Goal: Task Accomplishment & Management: Manage account settings

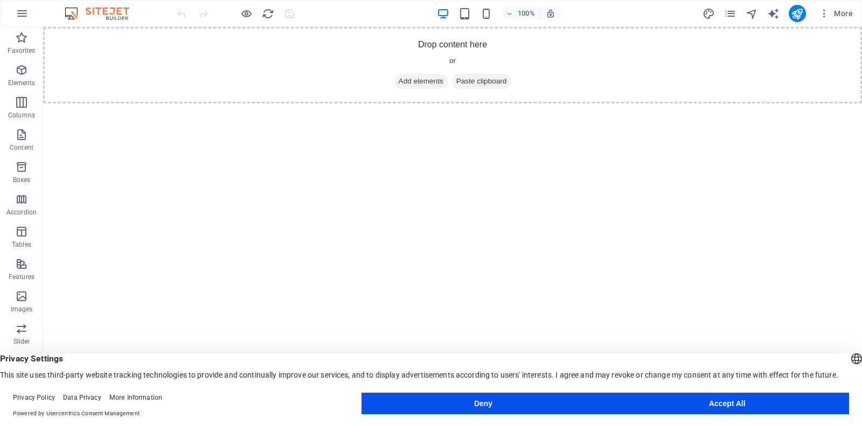
click at [686, 397] on button "Accept All" at bounding box center [727, 404] width 244 height 22
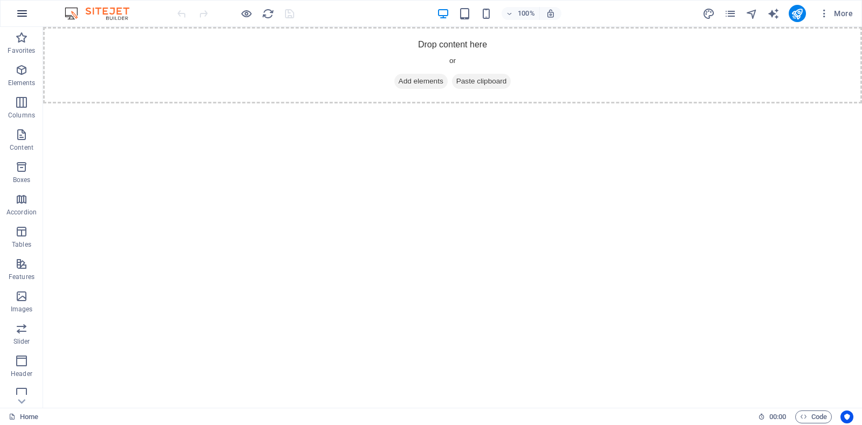
click at [22, 15] on icon "button" at bounding box center [22, 13] width 13 height 13
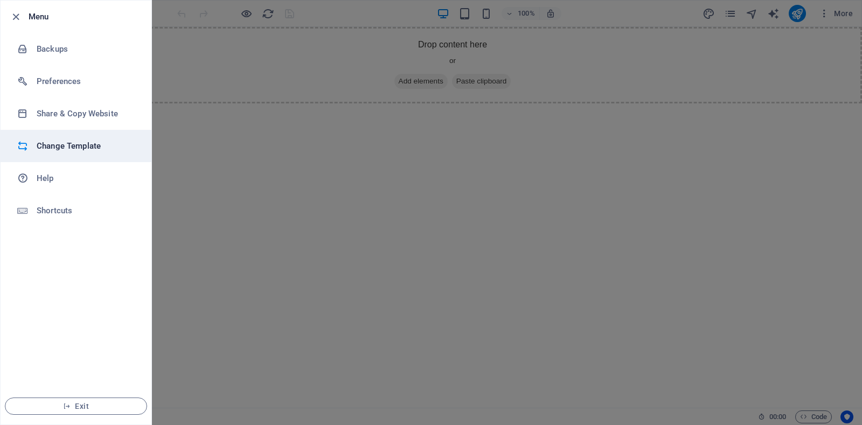
click at [72, 143] on h6 "Change Template" at bounding box center [87, 146] width 100 height 13
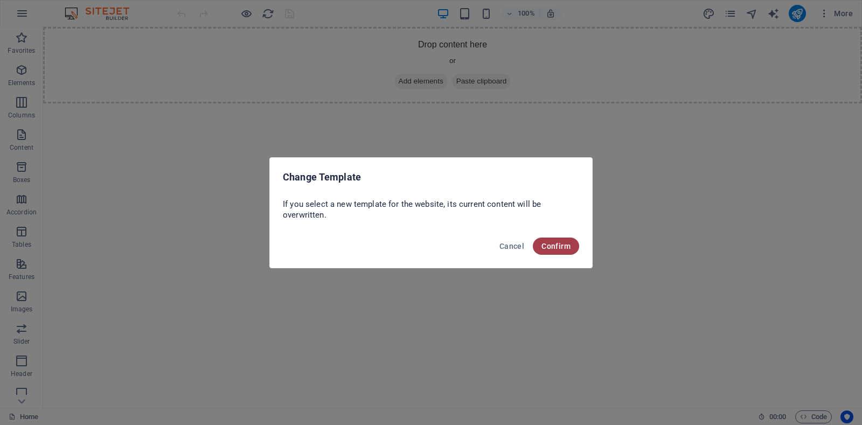
click at [550, 242] on span "Confirm" at bounding box center [555, 246] width 29 height 9
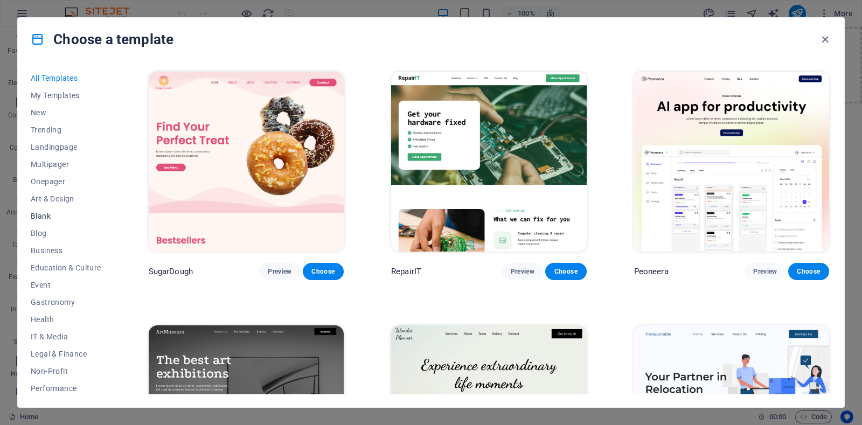
click at [40, 216] on span "Blank" at bounding box center [66, 216] width 71 height 9
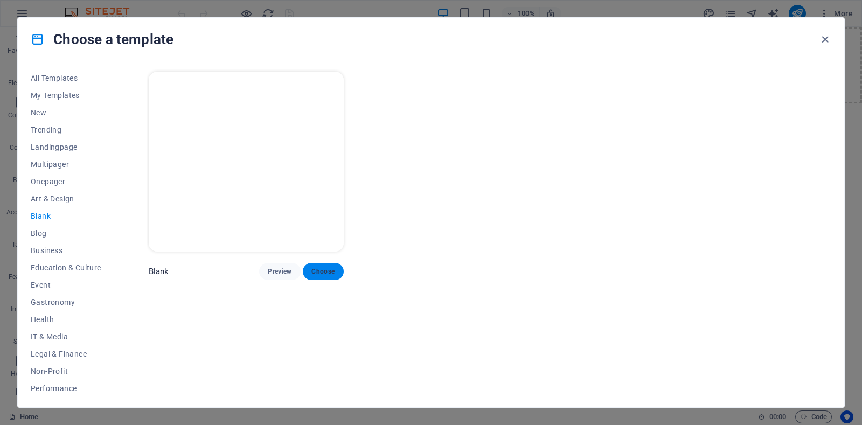
click at [323, 272] on span "Choose" at bounding box center [323, 271] width 24 height 9
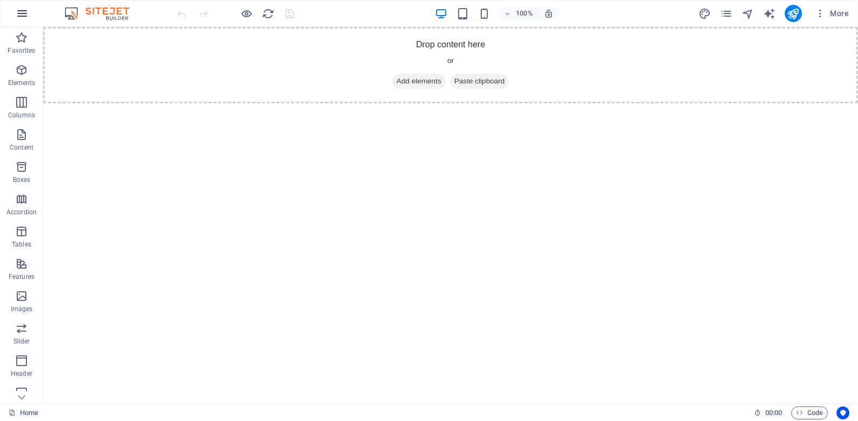
click at [17, 13] on icon "button" at bounding box center [22, 13] width 13 height 13
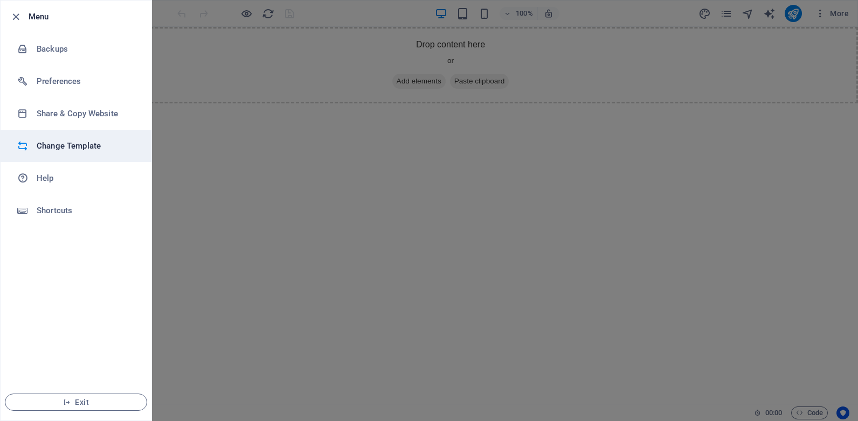
click at [87, 149] on h6 "Change Template" at bounding box center [87, 146] width 100 height 13
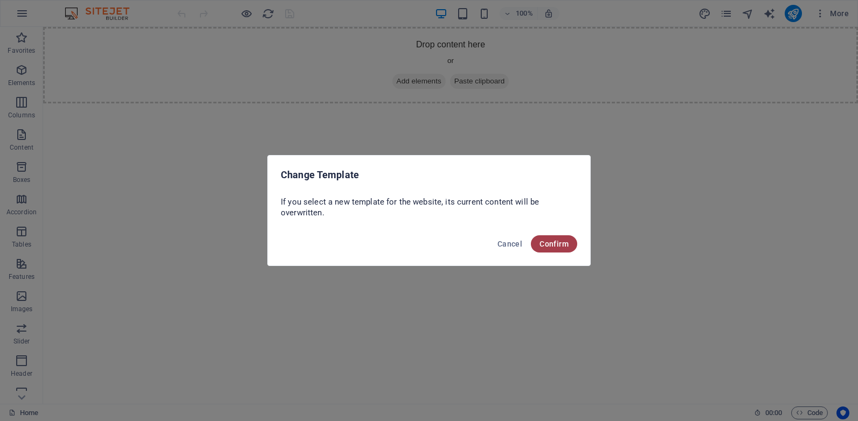
click at [548, 244] on span "Confirm" at bounding box center [553, 244] width 29 height 9
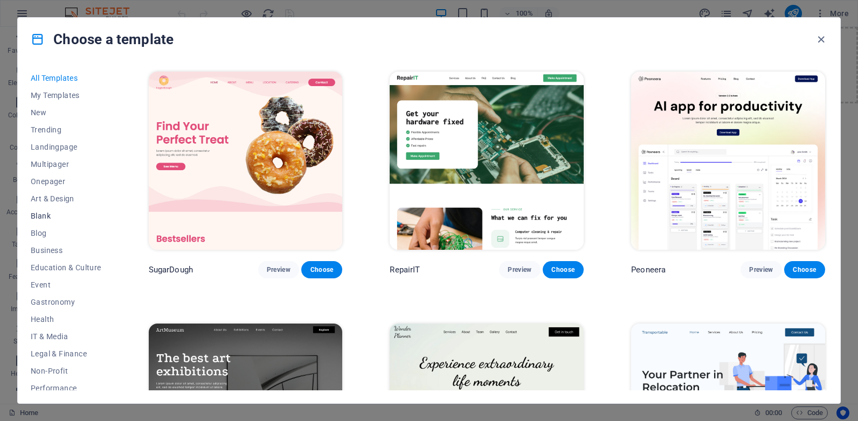
click at [46, 217] on span "Blank" at bounding box center [66, 216] width 71 height 9
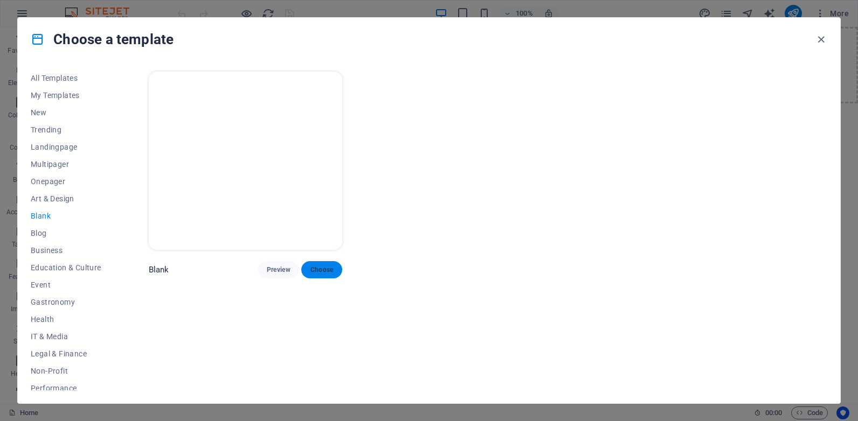
click at [321, 269] on span "Choose" at bounding box center [322, 270] width 24 height 9
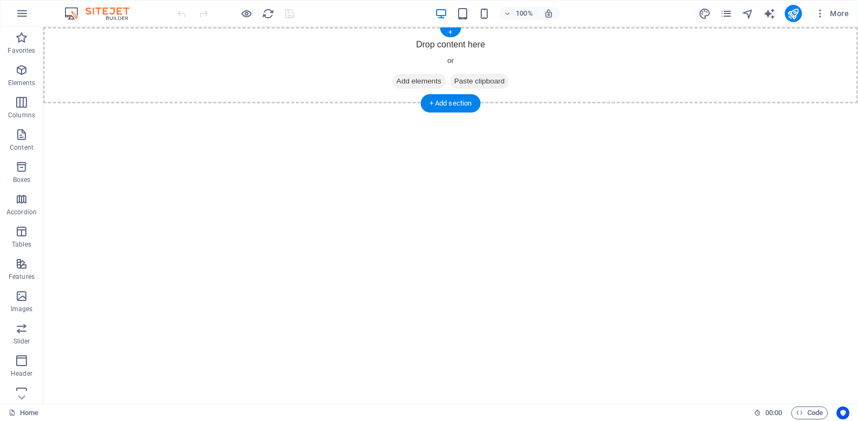
click at [411, 78] on span "Add elements" at bounding box center [418, 81] width 53 height 15
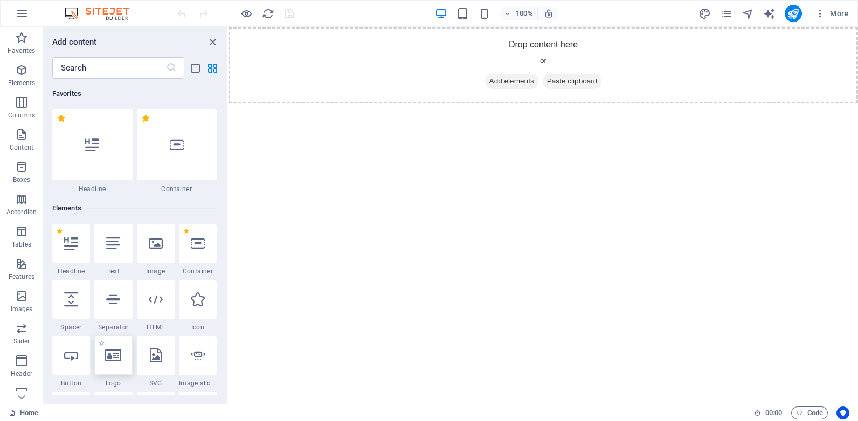
click at [112, 359] on icon at bounding box center [113, 356] width 16 height 14
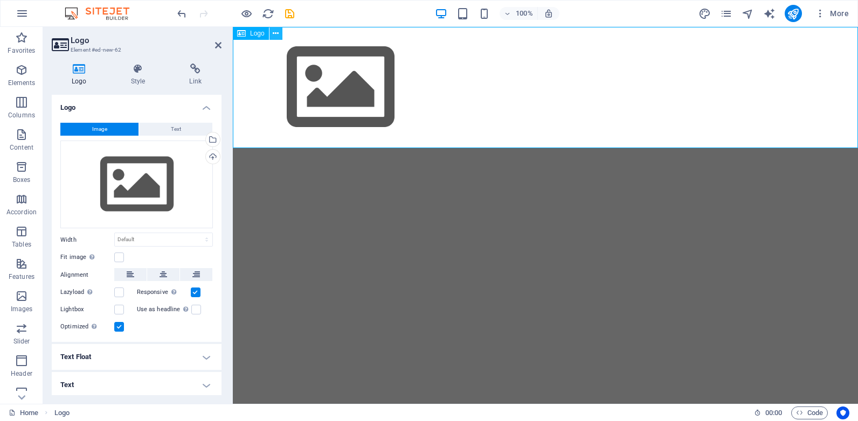
click at [277, 33] on icon at bounding box center [276, 33] width 6 height 11
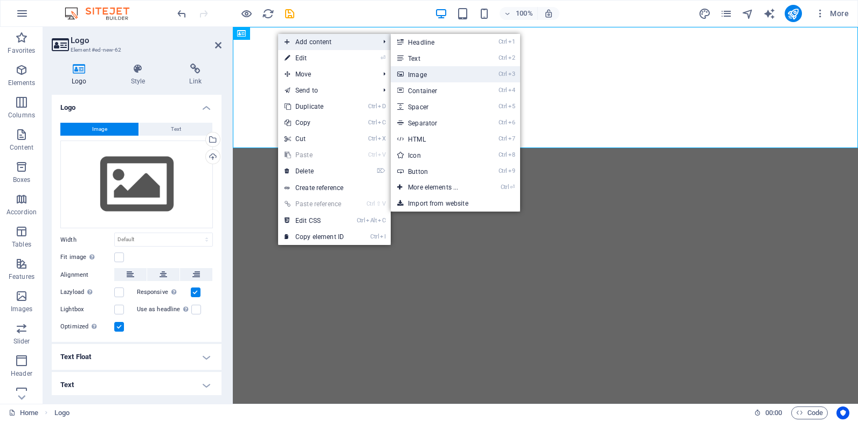
click at [420, 73] on link "Ctrl 3 Image" at bounding box center [435, 74] width 89 height 16
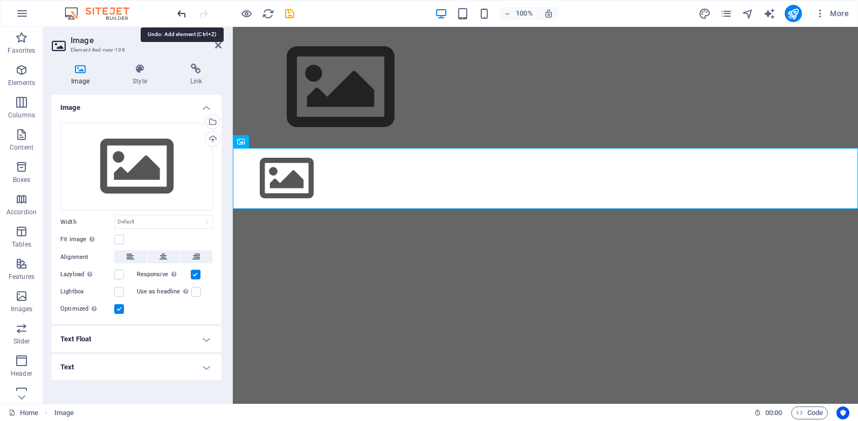
click at [178, 11] on icon "undo" at bounding box center [182, 14] width 12 height 12
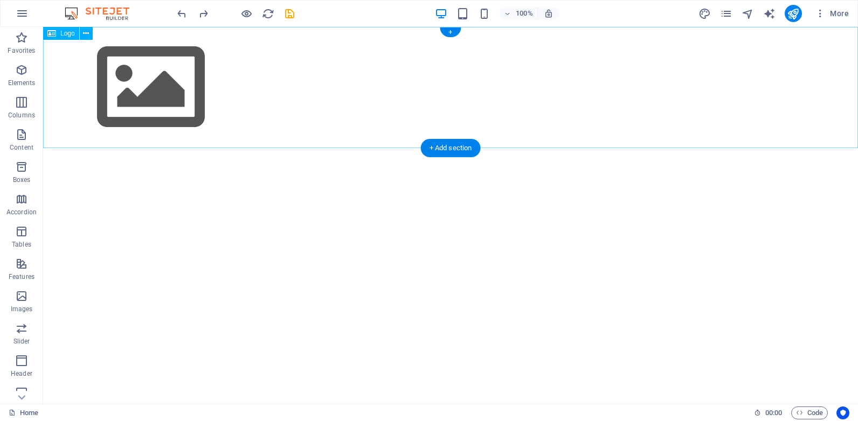
click at [168, 85] on div at bounding box center [450, 87] width 815 height 121
click at [55, 33] on icon at bounding box center [51, 33] width 9 height 13
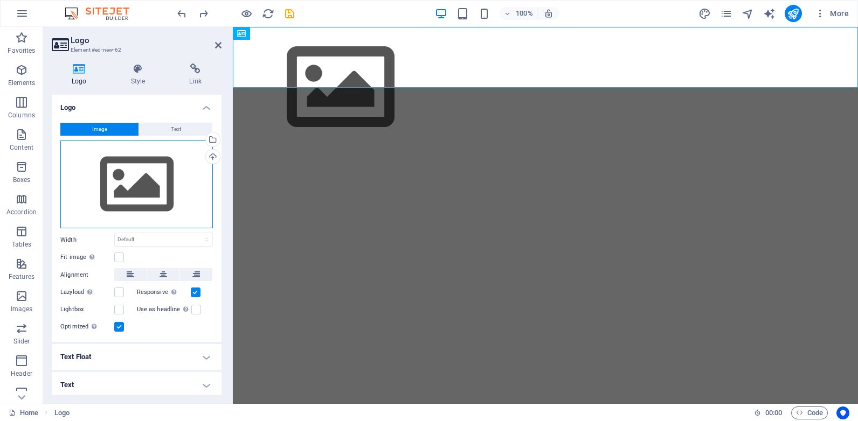
click at [144, 179] on div "Drag files here, click to choose files or select files from Files or our free s…" at bounding box center [136, 185] width 152 height 88
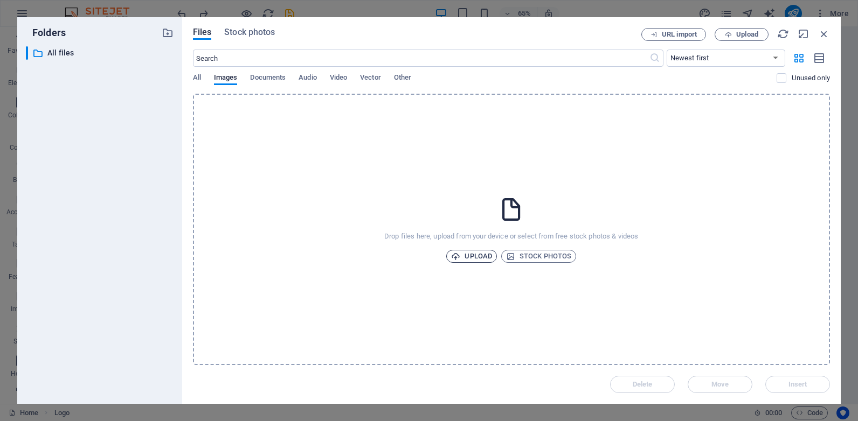
click at [471, 256] on span "Upload" at bounding box center [471, 256] width 41 height 13
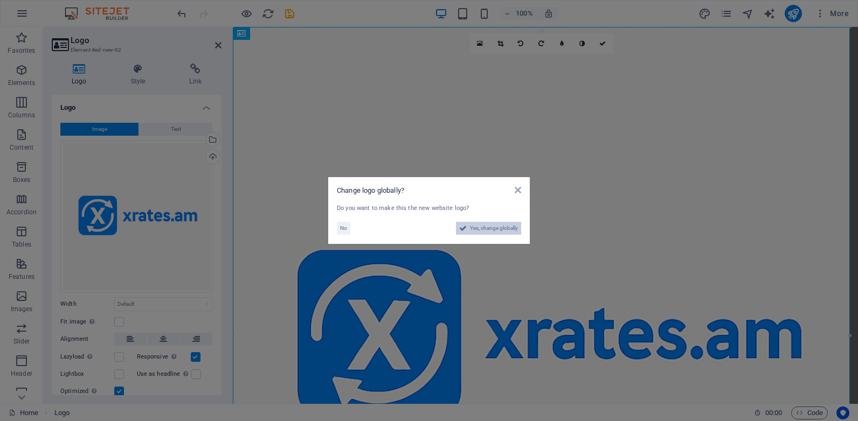
click at [489, 228] on span "Yes, change globally" at bounding box center [494, 228] width 48 height 13
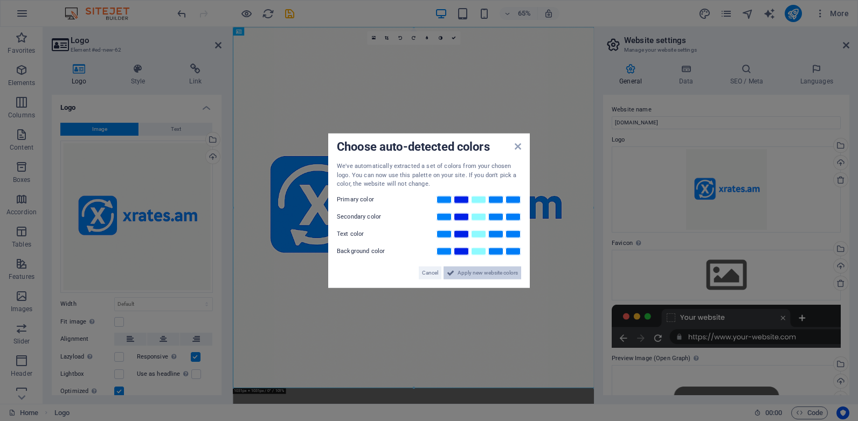
click at [477, 272] on span "Apply new website colors" at bounding box center [487, 272] width 60 height 13
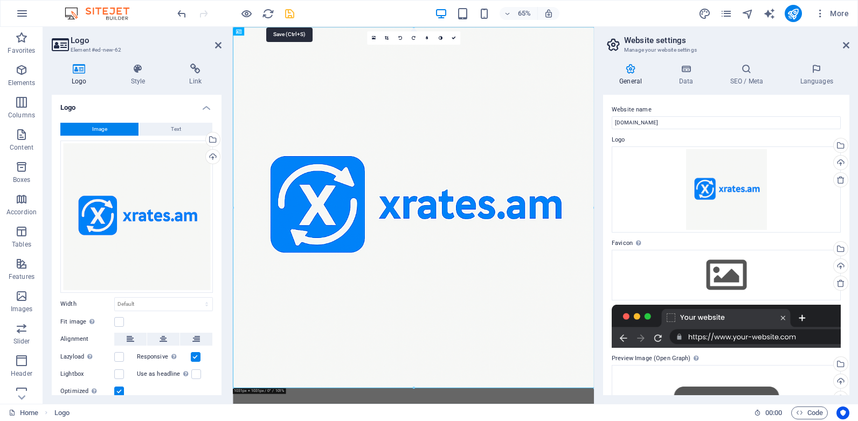
click at [289, 14] on icon "save" at bounding box center [289, 14] width 12 height 12
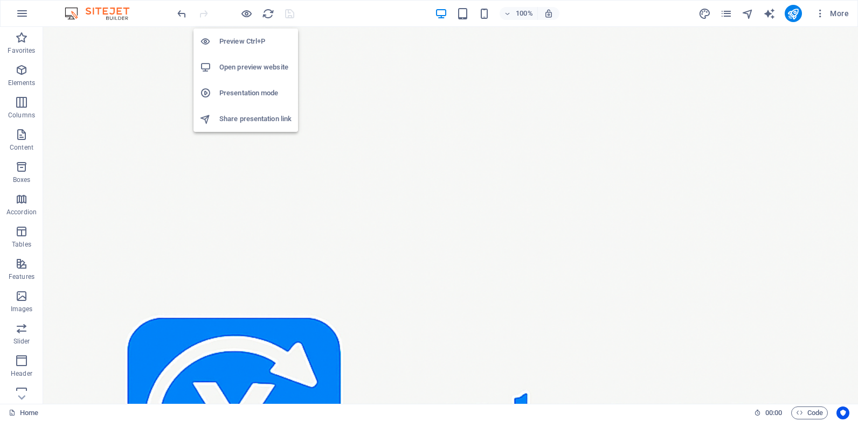
click at [251, 39] on h6 "Preview Ctrl+P" at bounding box center [255, 41] width 72 height 13
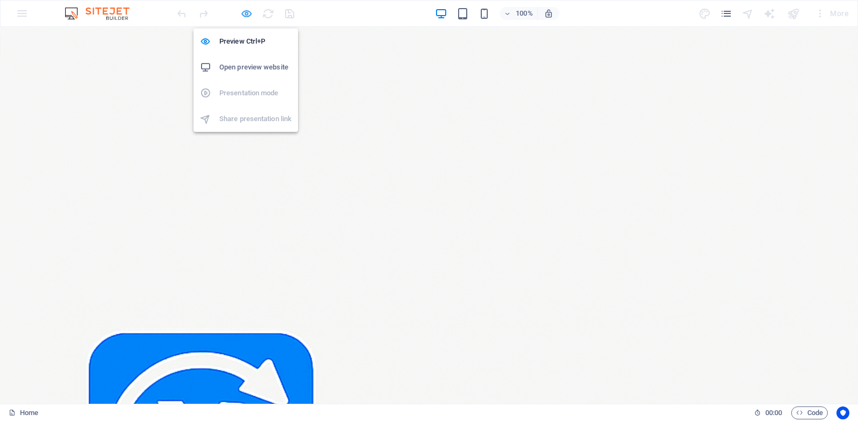
click at [245, 10] on icon "button" at bounding box center [246, 14] width 12 height 12
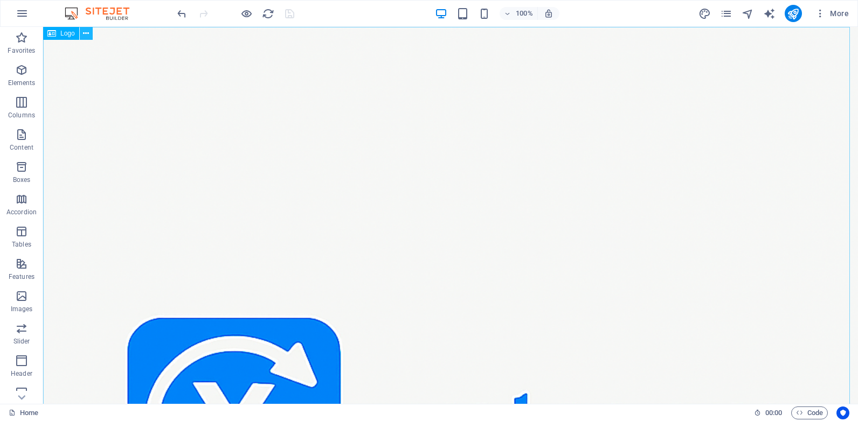
click at [85, 29] on icon at bounding box center [86, 33] width 6 height 11
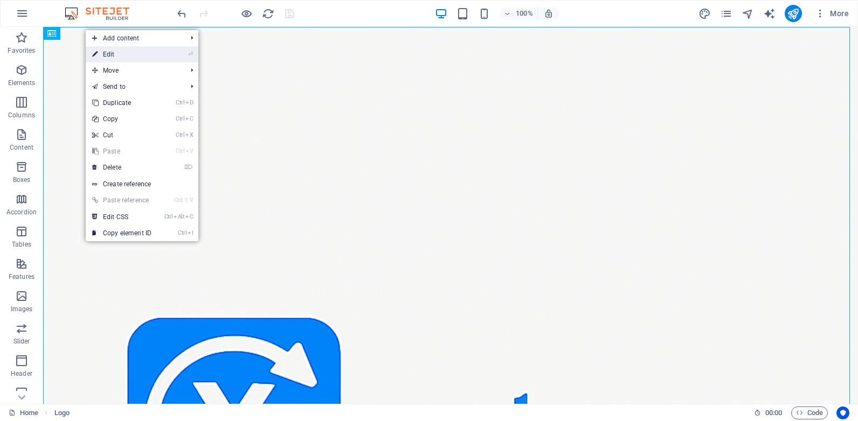
click at [115, 54] on link "⏎ Edit" at bounding box center [122, 54] width 72 height 16
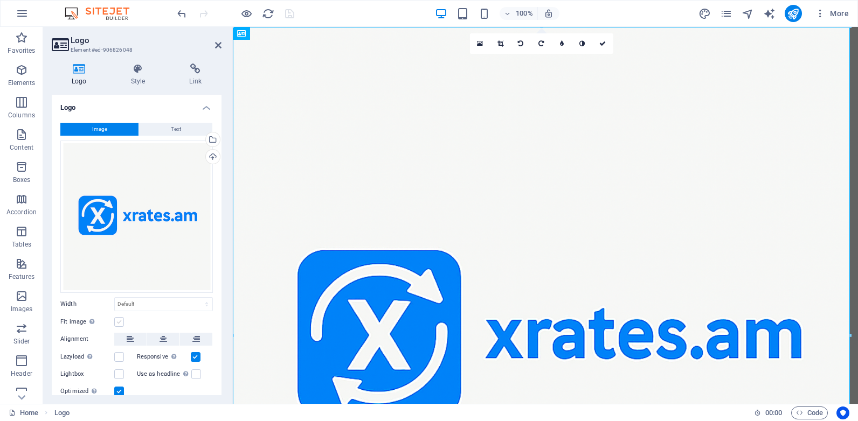
click at [119, 319] on label at bounding box center [119, 322] width 10 height 10
click at [0, 0] on input "Fit image Automatically fit image to a fixed width and height" at bounding box center [0, 0] width 0 height 0
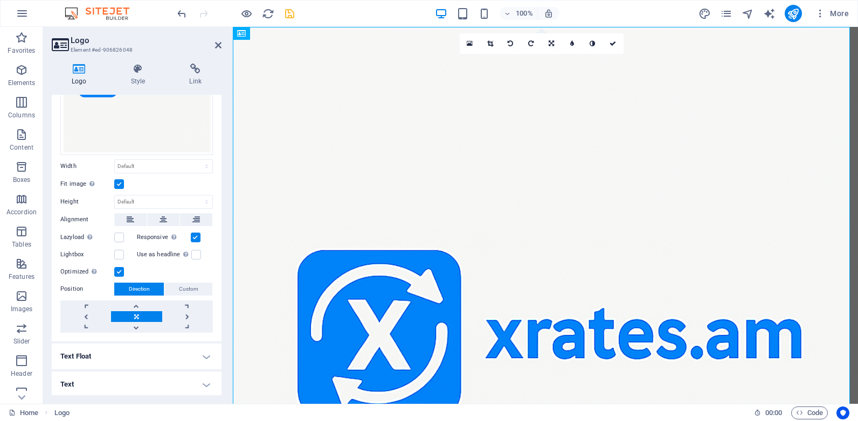
scroll to position [137, 0]
click at [86, 304] on link at bounding box center [85, 306] width 51 height 11
click at [290, 14] on icon "save" at bounding box center [289, 14] width 12 height 12
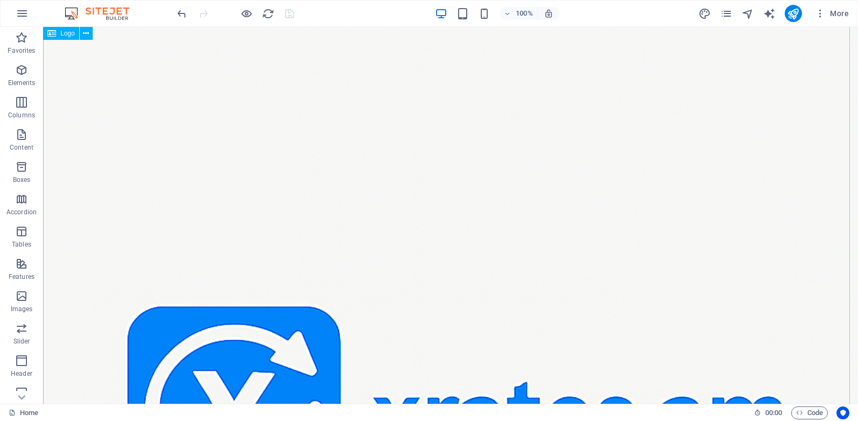
scroll to position [0, 0]
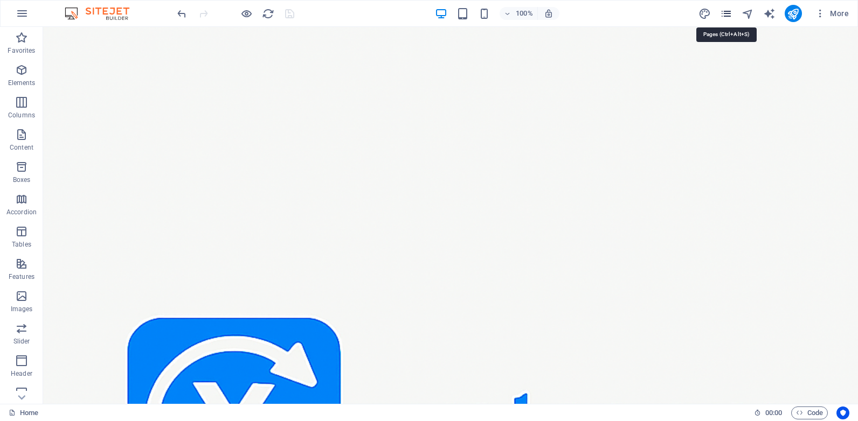
click at [728, 14] on icon "pages" at bounding box center [726, 14] width 12 height 12
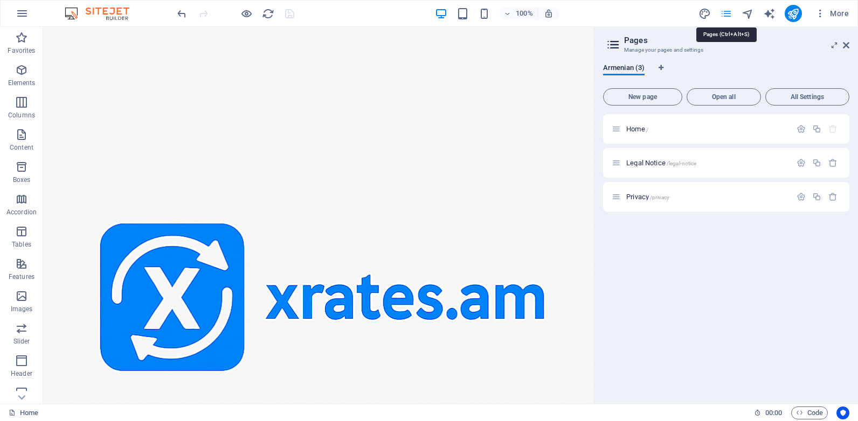
click at [728, 14] on icon "pages" at bounding box center [726, 14] width 12 height 12
click at [845, 46] on icon at bounding box center [846, 45] width 6 height 9
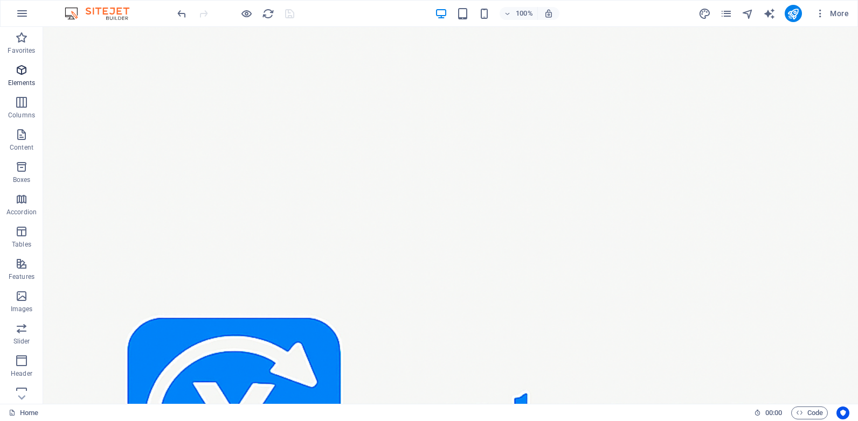
click at [18, 77] on span "Elements" at bounding box center [21, 77] width 43 height 26
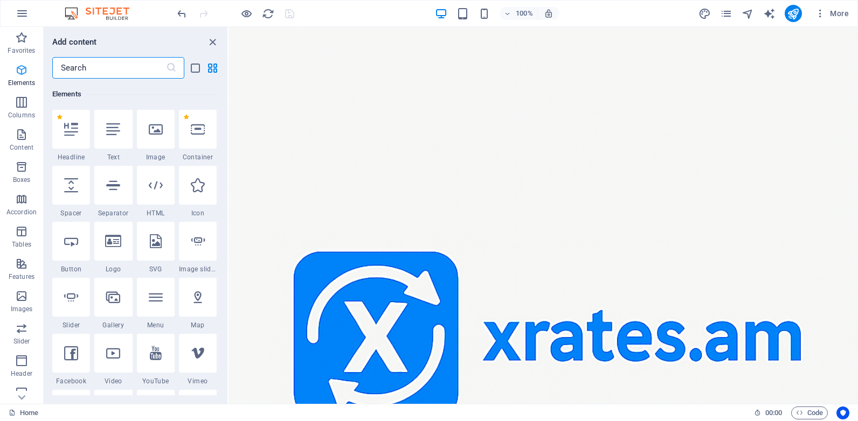
scroll to position [115, 0]
click at [818, 10] on icon "button" at bounding box center [820, 13] width 11 height 11
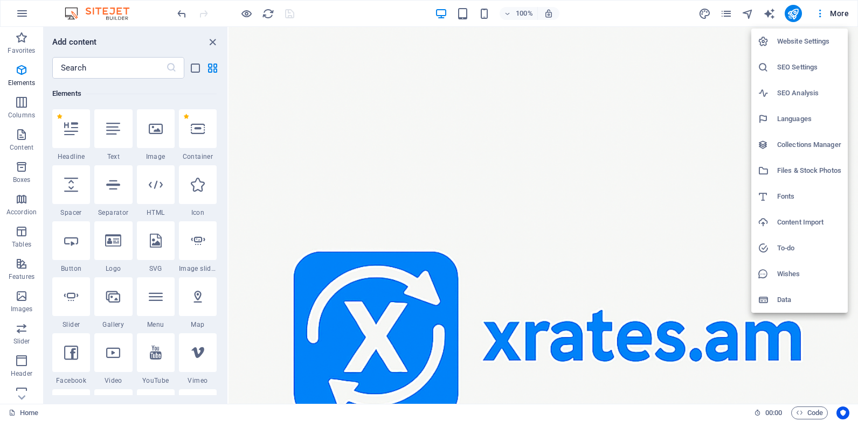
click at [816, 38] on h6 "Website Settings" at bounding box center [809, 41] width 64 height 13
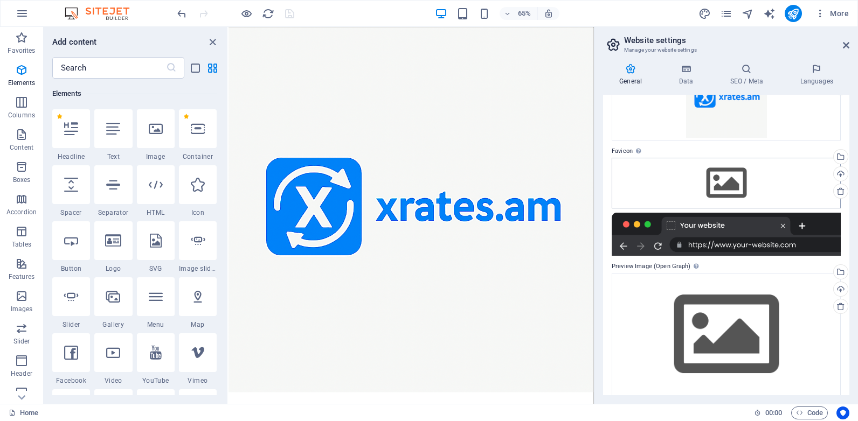
scroll to position [102, 0]
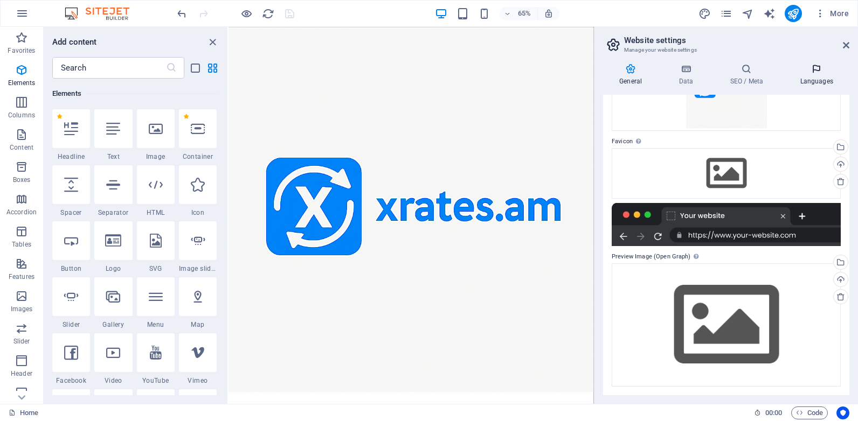
click at [818, 73] on icon at bounding box center [816, 69] width 66 height 11
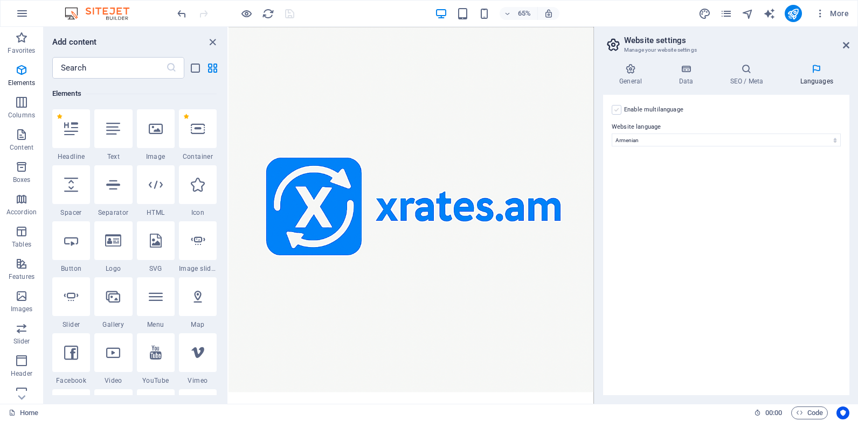
click at [618, 109] on label at bounding box center [616, 110] width 10 height 10
click at [0, 0] on input "Enable multilanguage To disable multilanguage delete all languages until only o…" at bounding box center [0, 0] width 0 height 0
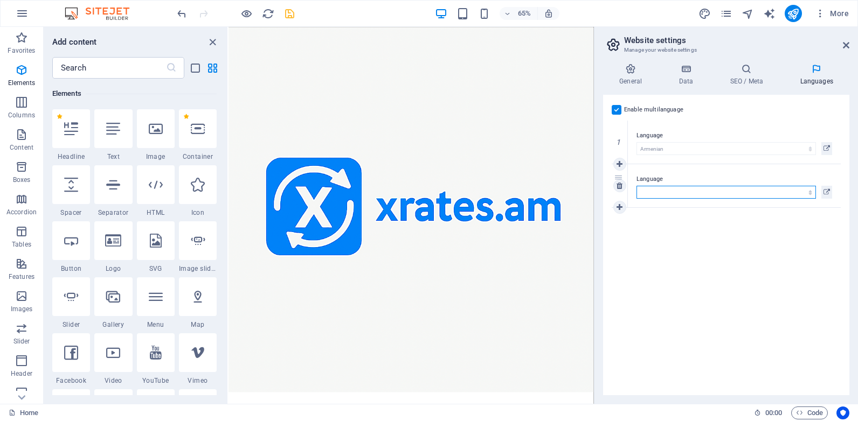
click at [662, 191] on select "Abkhazian Afar Afrikaans Akan Albanian Amharic Arabic Aragonese Armenian Assame…" at bounding box center [725, 192] width 179 height 13
select select "41"
click at [636, 186] on select "Abkhazian Afar Afrikaans Akan Albanian Amharic Arabic Aragonese Armenian Assame…" at bounding box center [725, 192] width 179 height 13
click at [290, 14] on icon "save" at bounding box center [289, 14] width 12 height 12
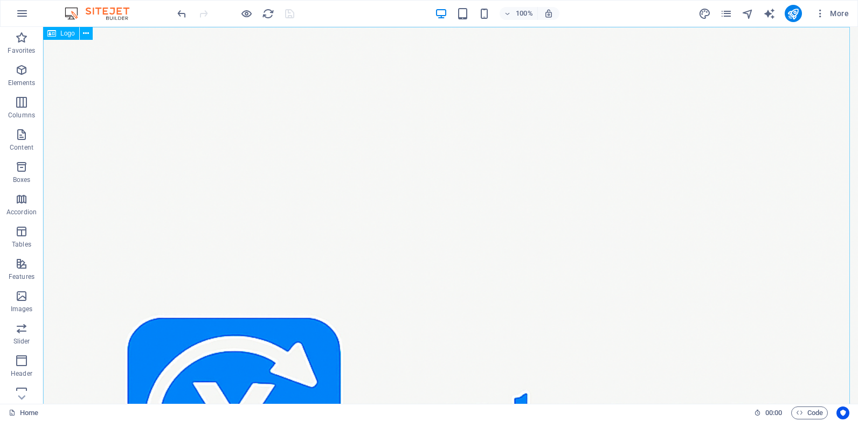
click at [53, 34] on icon at bounding box center [51, 33] width 9 height 13
drag, startPoint x: 203, startPoint y: 350, endPoint x: 157, endPoint y: 235, distance: 123.8
click at [57, 33] on div "Logo" at bounding box center [61, 33] width 36 height 13
drag, startPoint x: 57, startPoint y: 33, endPoint x: 50, endPoint y: 34, distance: 7.0
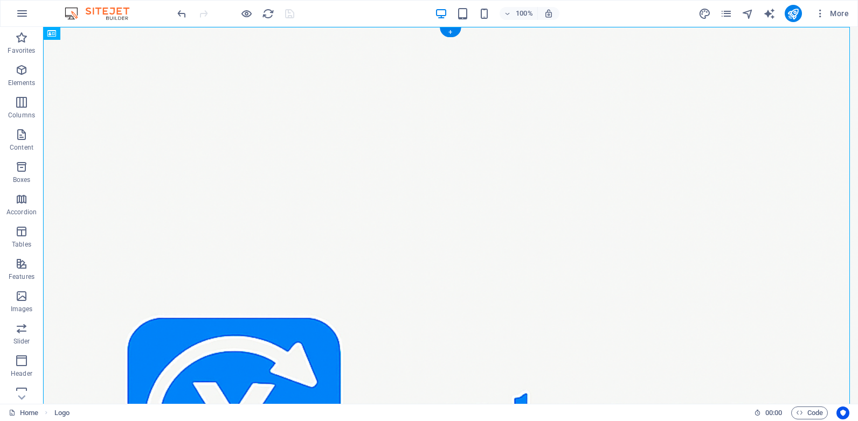
click at [50, 34] on div "Logo" at bounding box center [51, 33] width 17 height 13
click at [84, 38] on icon at bounding box center [86, 33] width 6 height 11
click at [87, 34] on icon at bounding box center [86, 33] width 6 height 11
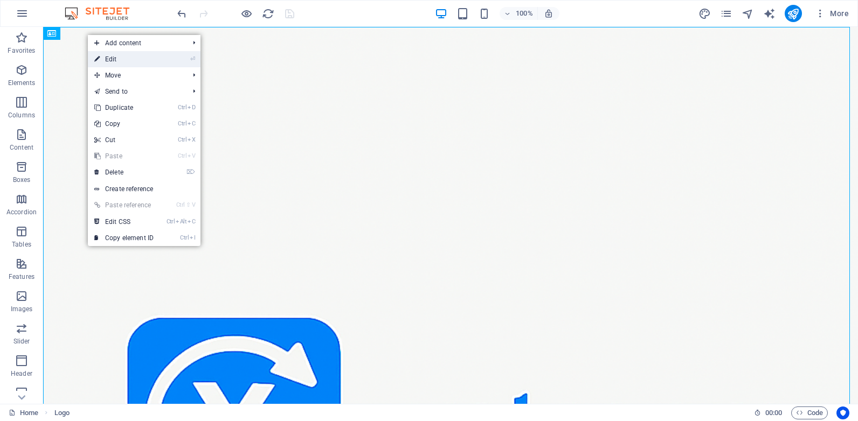
click at [114, 61] on link "⏎ Edit" at bounding box center [124, 59] width 72 height 16
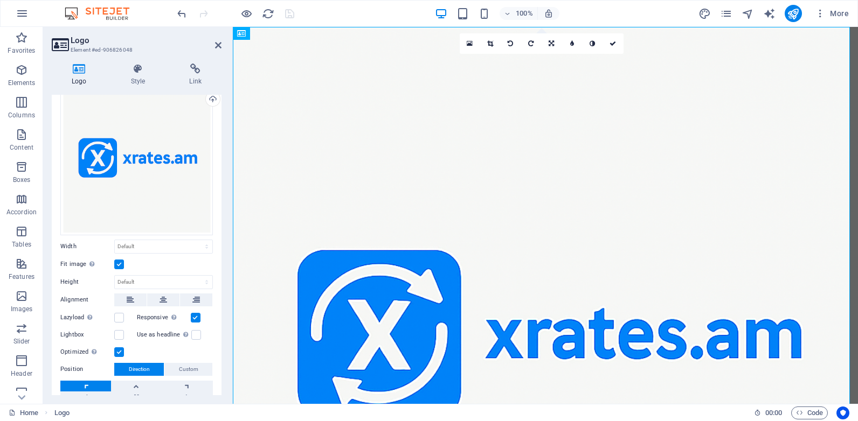
scroll to position [58, 0]
click at [204, 246] on select "Default auto px rem % em vh vw" at bounding box center [164, 246] width 98 height 13
click at [115, 240] on select "Default auto px rem % em vh vw" at bounding box center [164, 246] width 98 height 13
select select "DISABLED_OPTION_VALUE"
click at [176, 277] on select "Default auto px" at bounding box center [164, 281] width 98 height 13
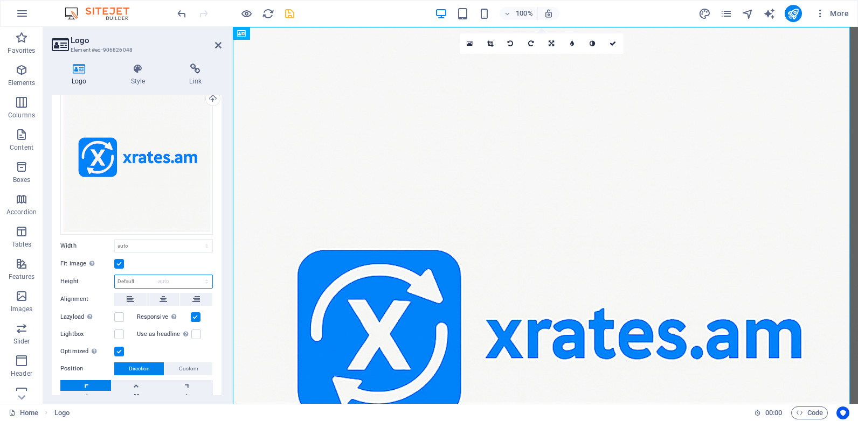
click at [115, 275] on select "Default auto px" at bounding box center [164, 281] width 98 height 13
select select "DISABLED_OPTION_VALUE"
click at [287, 10] on icon "save" at bounding box center [289, 14] width 12 height 12
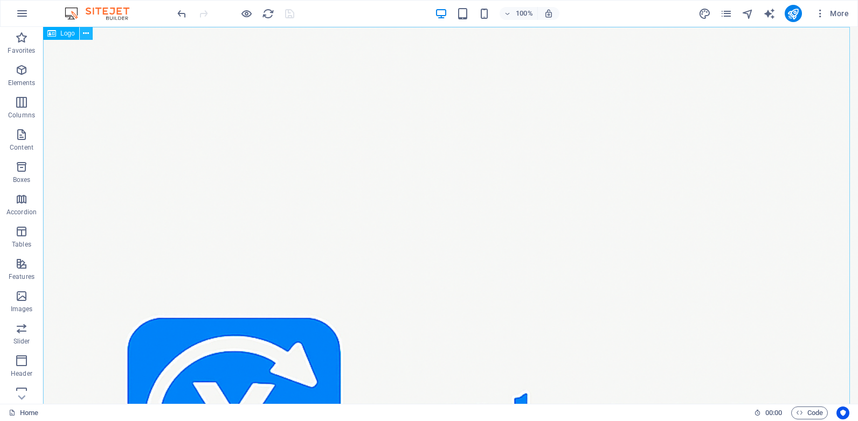
click at [87, 33] on icon at bounding box center [86, 33] width 6 height 11
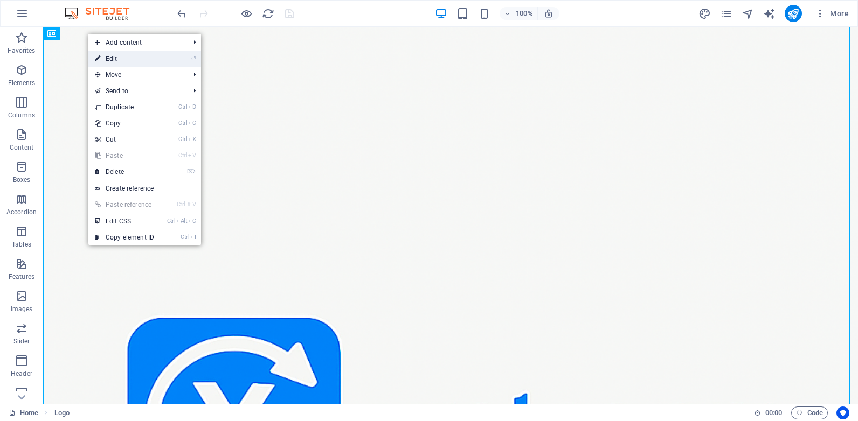
click at [118, 60] on link "⏎ Edit" at bounding box center [124, 59] width 72 height 16
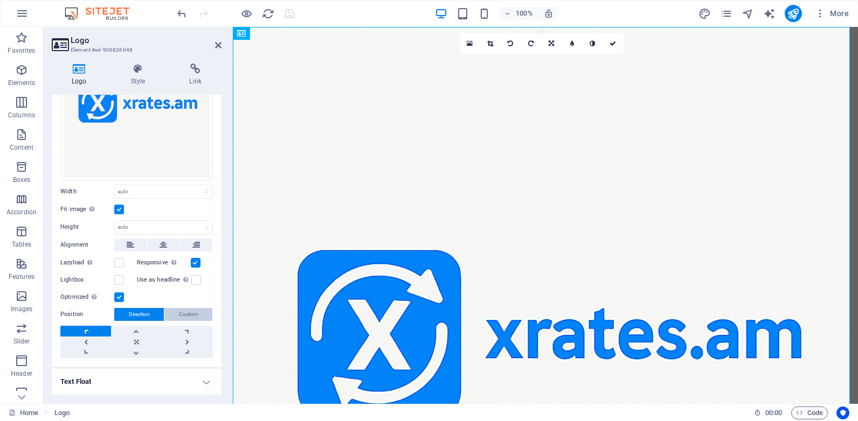
scroll to position [138, 0]
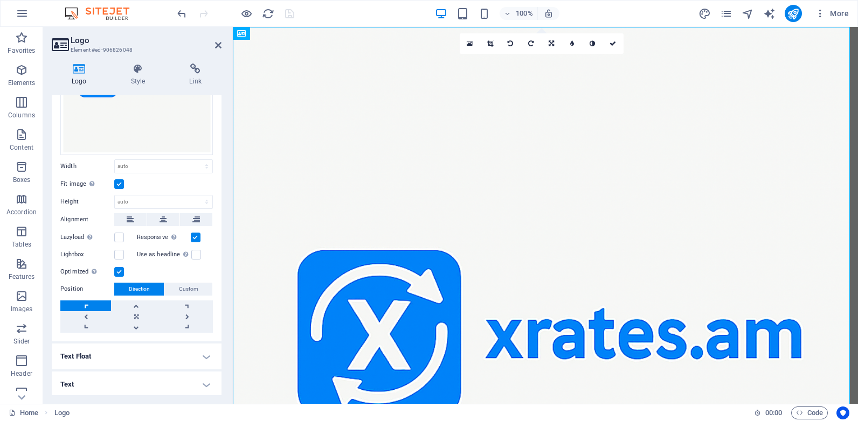
click at [202, 384] on h4 "Text" at bounding box center [137, 385] width 170 height 26
click at [202, 384] on h4 "Text" at bounding box center [137, 381] width 170 height 19
click at [204, 355] on h4 "Text Float" at bounding box center [137, 357] width 170 height 26
click at [204, 355] on h4 "Text Float" at bounding box center [137, 353] width 170 height 19
click at [204, 163] on select "Default auto px rem % em vh vw" at bounding box center [164, 166] width 98 height 13
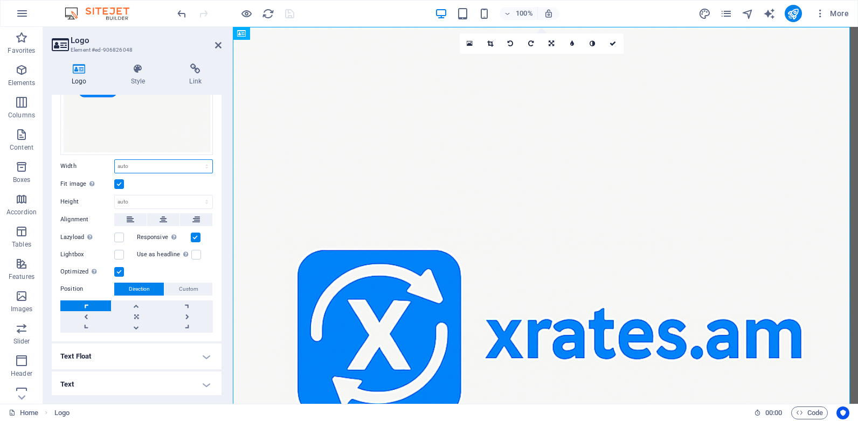
select select "%"
click at [195, 160] on select "Default auto px rem % em vh vw" at bounding box center [164, 166] width 98 height 13
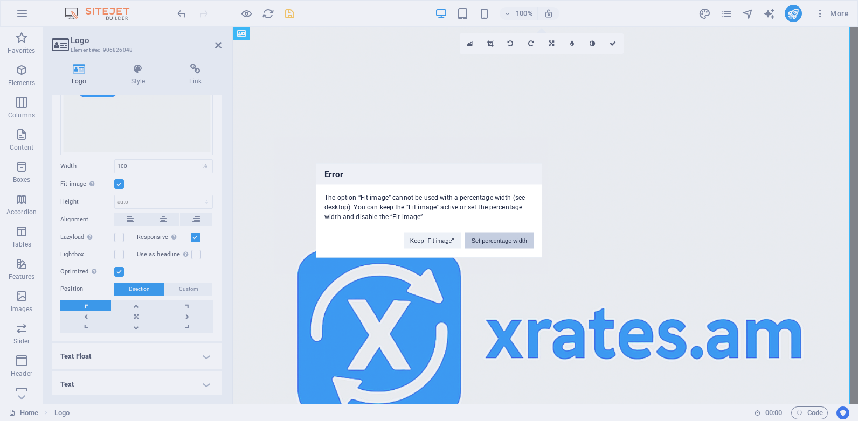
click at [490, 238] on button "Set percentage width" at bounding box center [499, 241] width 68 height 16
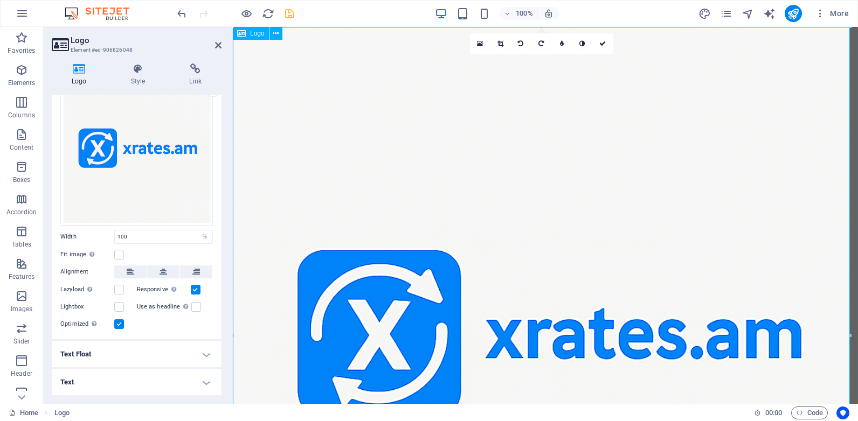
scroll to position [65, 0]
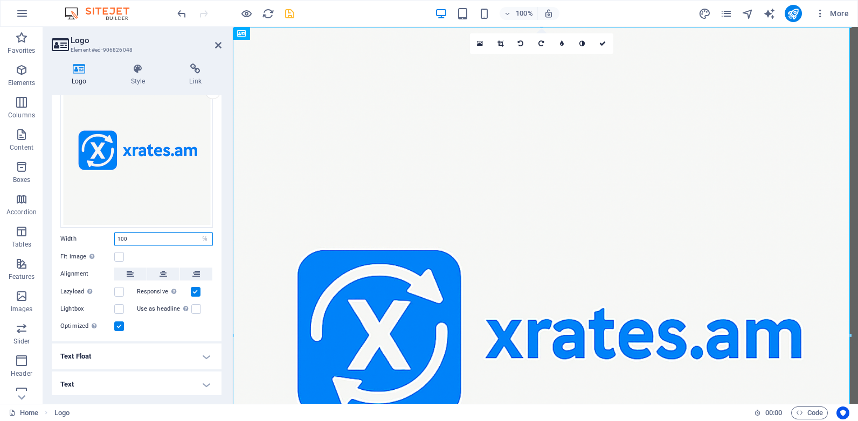
click at [176, 235] on input "100" at bounding box center [164, 239] width 98 height 13
type input "1"
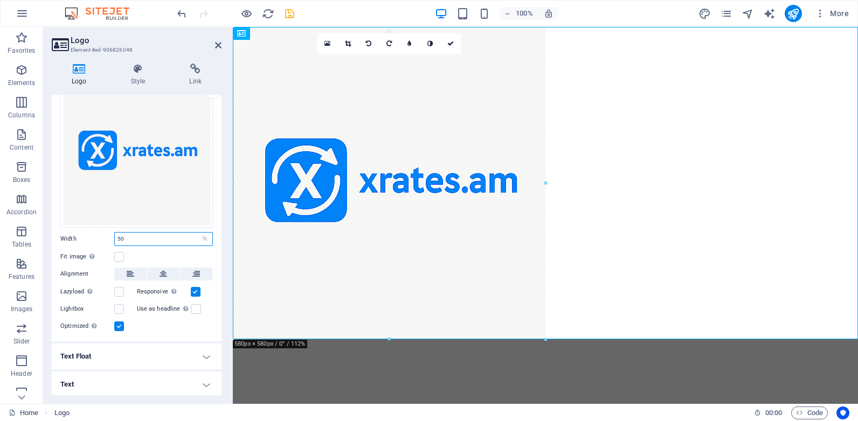
click at [137, 234] on input "50" at bounding box center [164, 239] width 98 height 13
type input "25"
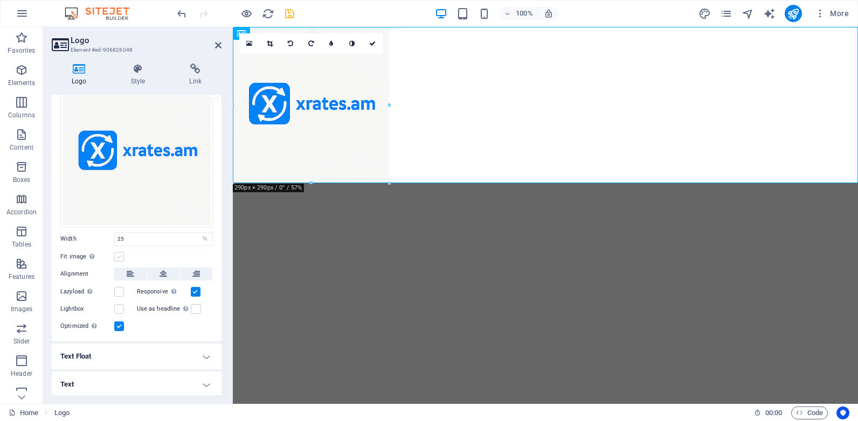
click at [121, 256] on label at bounding box center [119, 257] width 10 height 10
click at [0, 0] on input "Fit image Automatically fit image to a fixed width and height" at bounding box center [0, 0] width 0 height 0
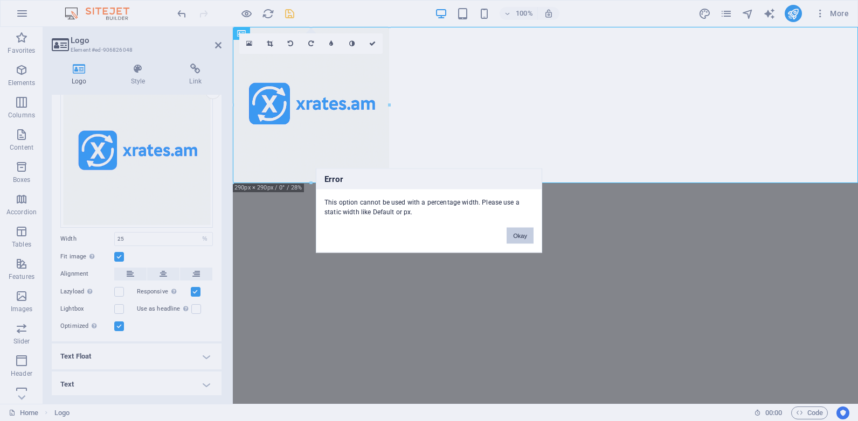
click at [513, 235] on button "Okay" at bounding box center [519, 236] width 27 height 16
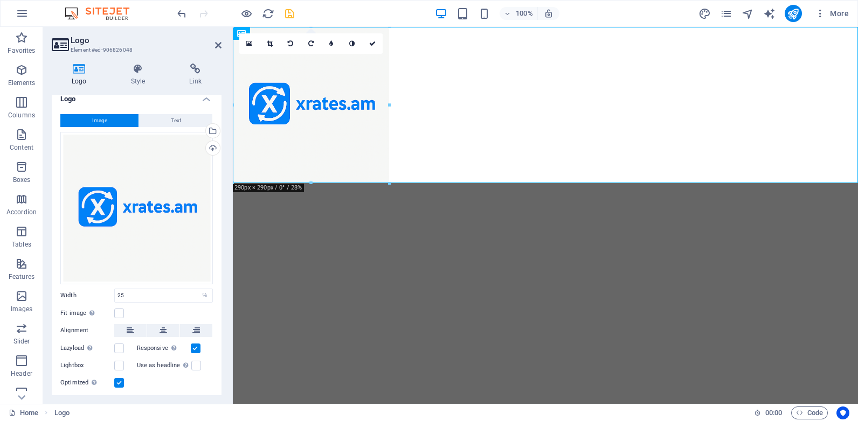
scroll to position [0, 0]
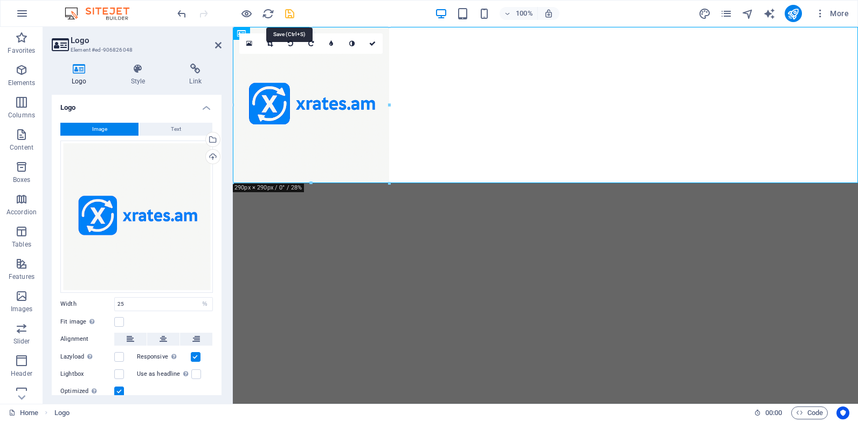
click at [287, 13] on icon "save" at bounding box center [289, 14] width 12 height 12
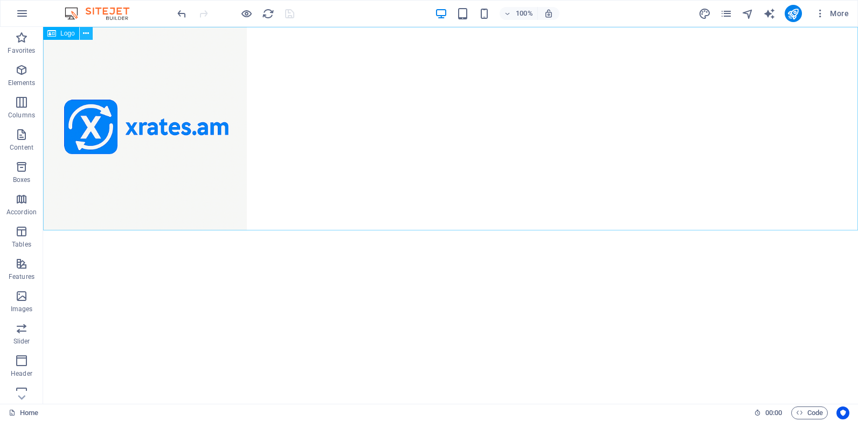
click at [84, 33] on icon at bounding box center [86, 33] width 6 height 11
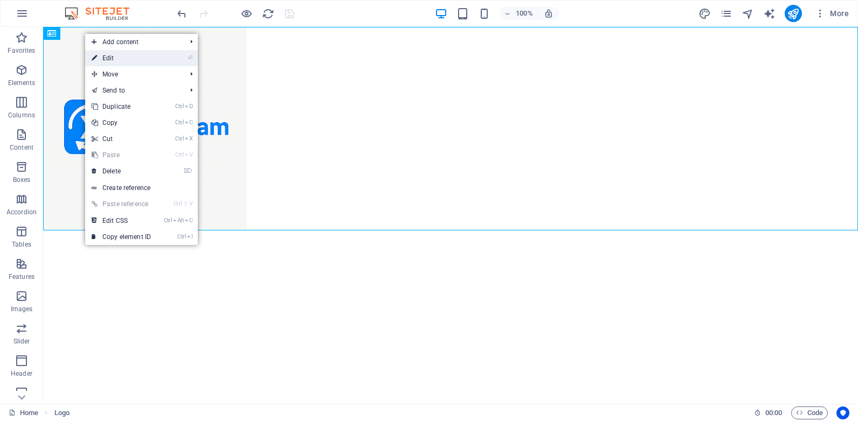
click at [121, 58] on link "⏎ Edit" at bounding box center [121, 58] width 72 height 16
select select "%"
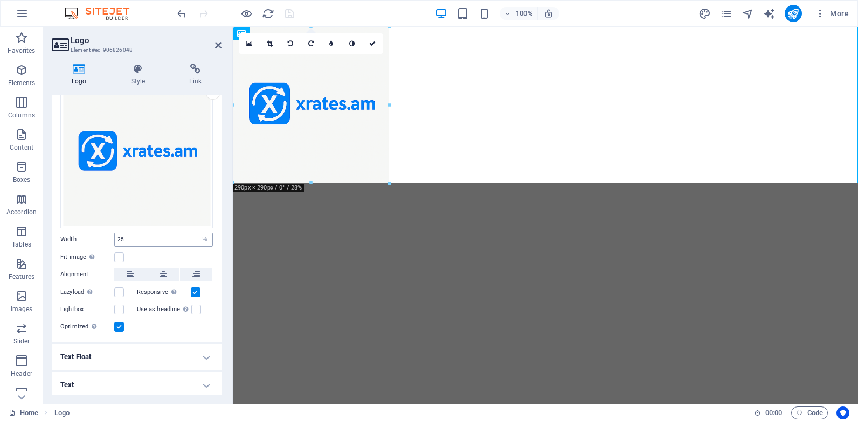
scroll to position [65, 0]
click at [132, 271] on icon at bounding box center [131, 274] width 8 height 13
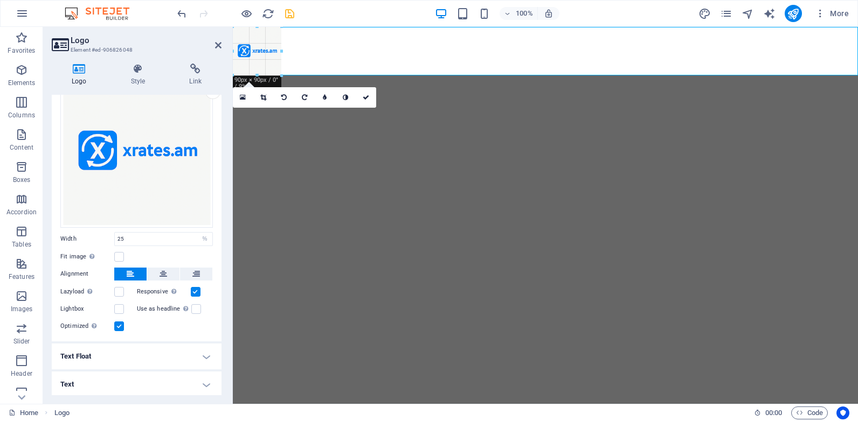
drag, startPoint x: 383, startPoint y: 183, endPoint x: 68, endPoint y: 48, distance: 342.2
type input "90"
select select "px"
click at [290, 11] on icon "save" at bounding box center [289, 14] width 12 height 12
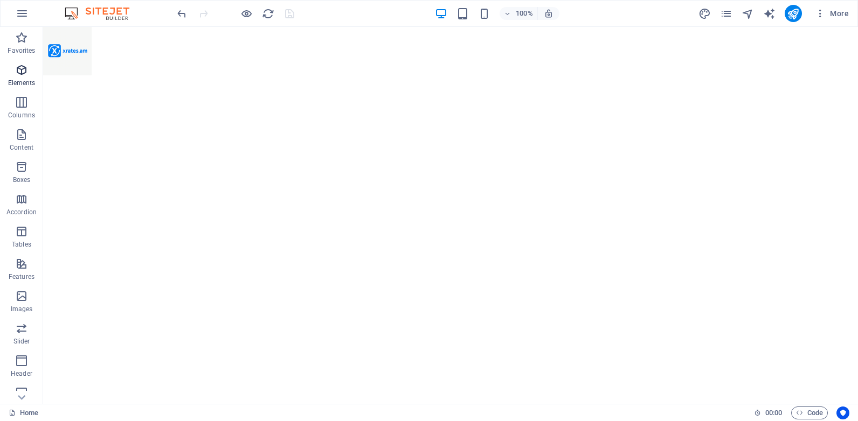
click at [22, 74] on icon "button" at bounding box center [21, 70] width 13 height 13
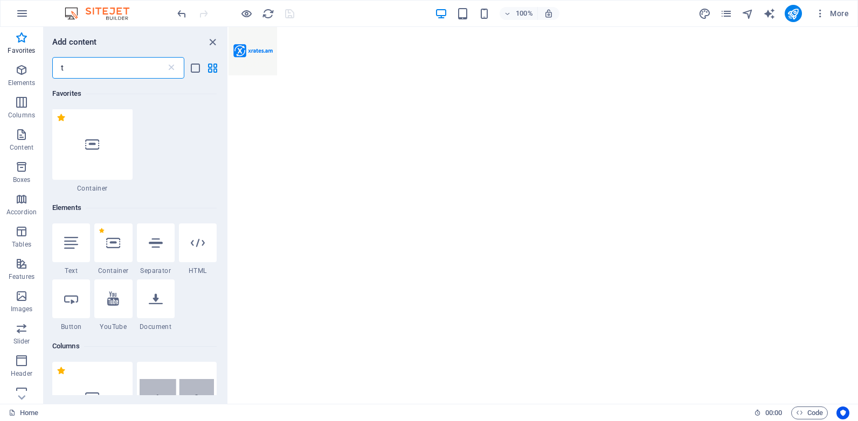
scroll to position [0, 0]
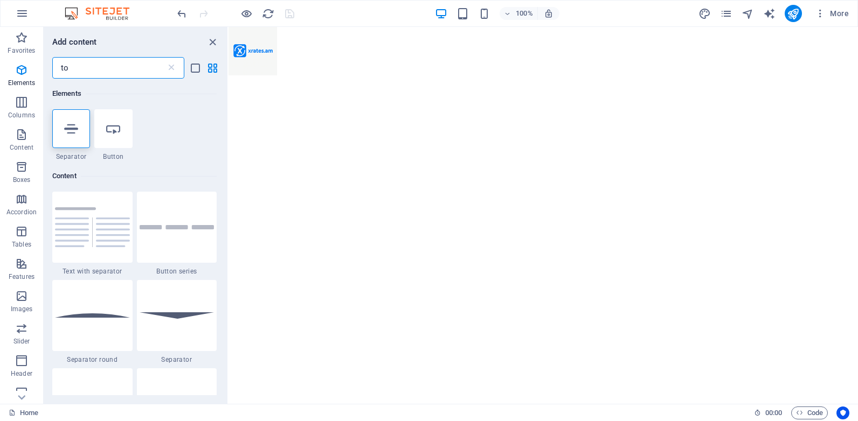
type input "t"
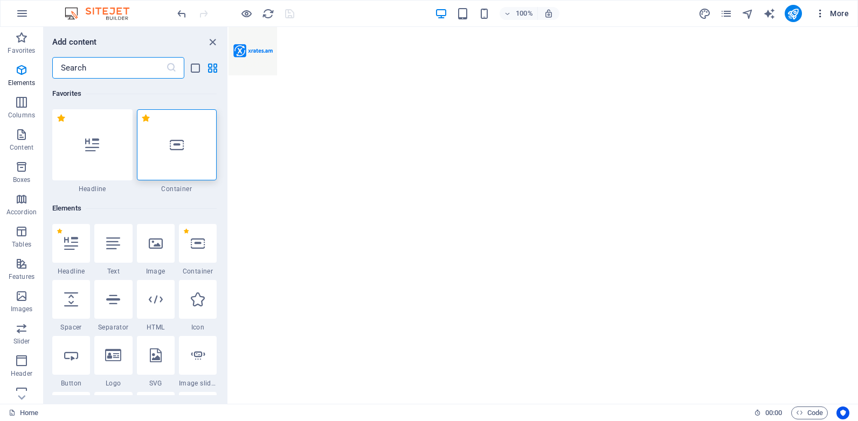
click at [819, 15] on icon "button" at bounding box center [820, 13] width 11 height 11
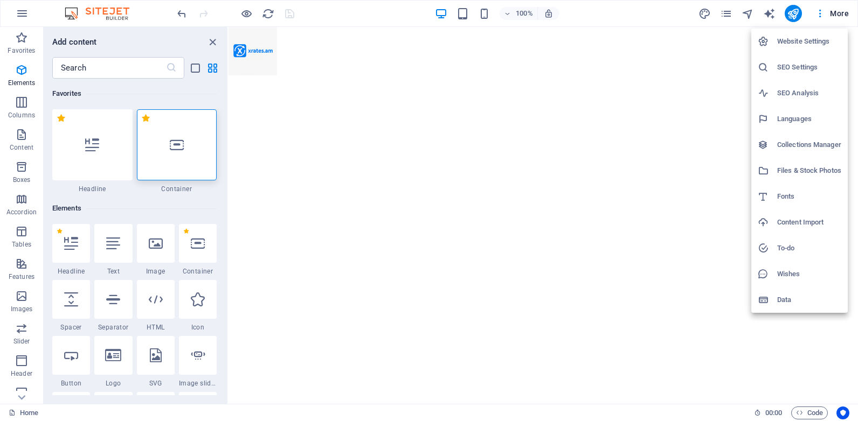
click at [789, 122] on h6 "Languages" at bounding box center [809, 119] width 64 height 13
select select "8"
select select "41"
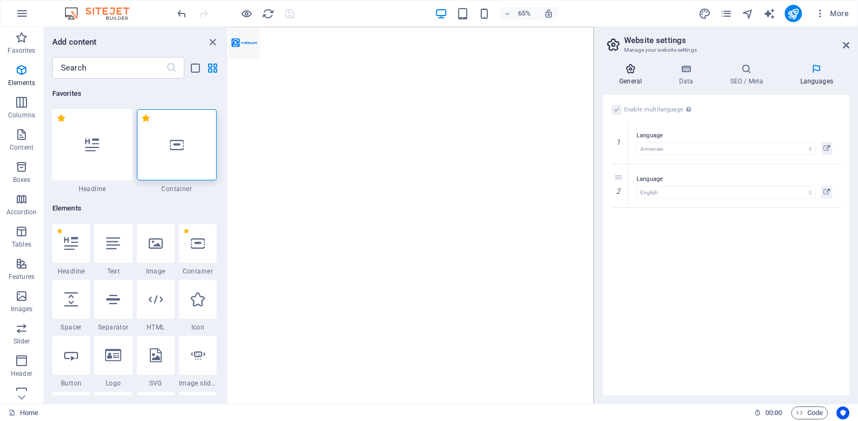
click at [628, 73] on icon at bounding box center [630, 69] width 55 height 11
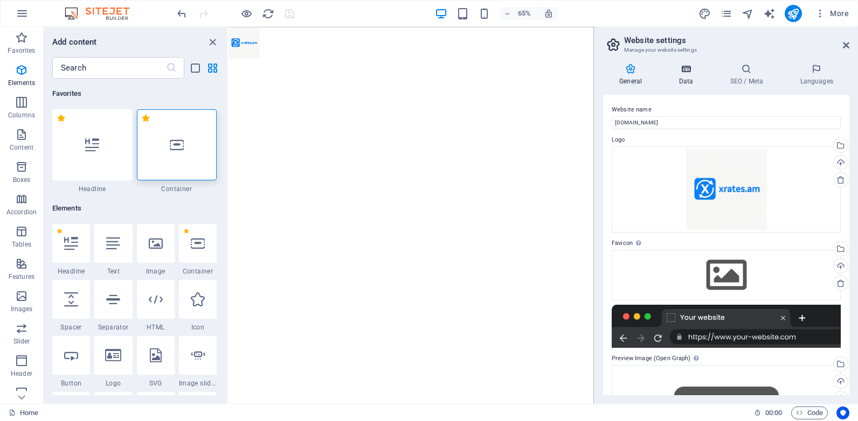
click at [687, 73] on icon at bounding box center [685, 69] width 47 height 11
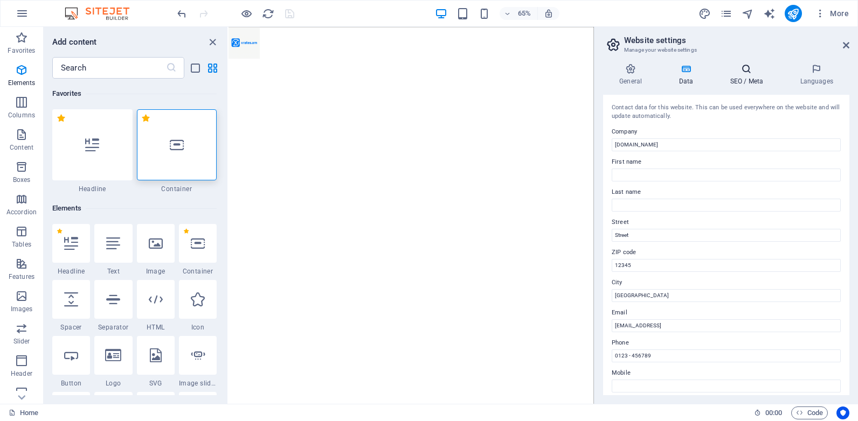
click at [749, 73] on icon at bounding box center [746, 69] width 66 height 11
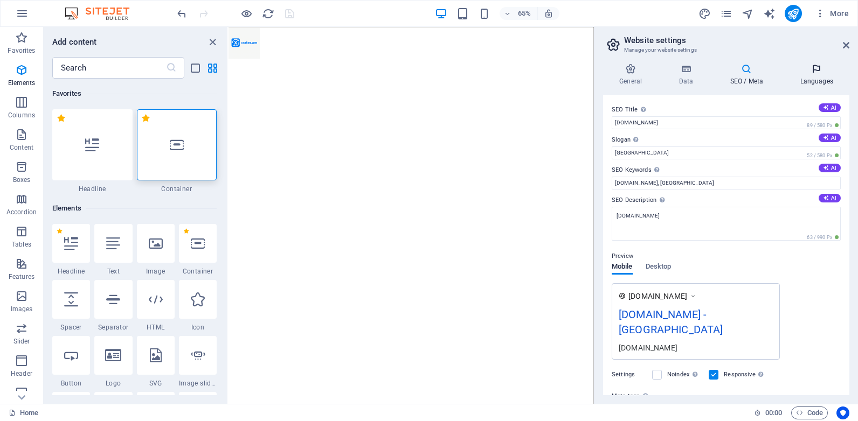
click at [814, 78] on h4 "Languages" at bounding box center [816, 75] width 66 height 23
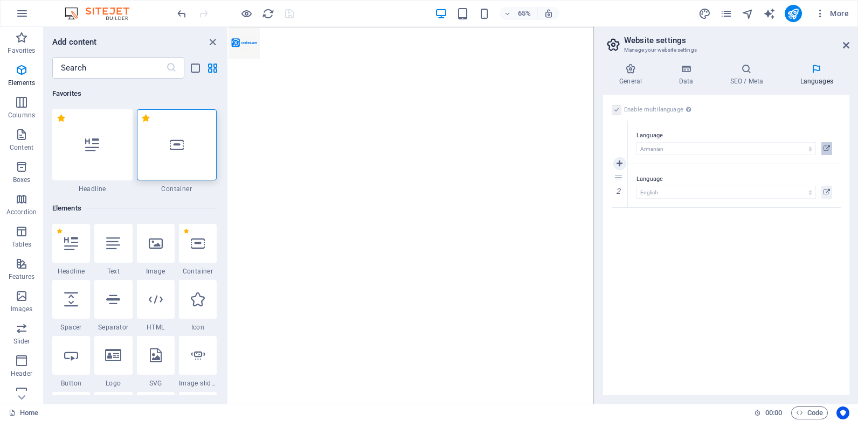
click at [825, 145] on icon at bounding box center [826, 148] width 6 height 13
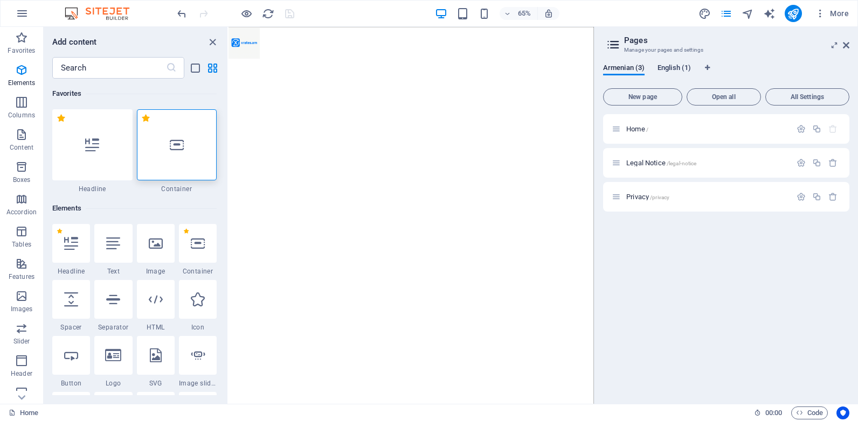
click at [669, 69] on span "English (1)" at bounding box center [673, 68] width 33 height 15
click at [626, 72] on span "Armenian (3)" at bounding box center [623, 68] width 41 height 15
click at [846, 46] on icon at bounding box center [846, 45] width 6 height 9
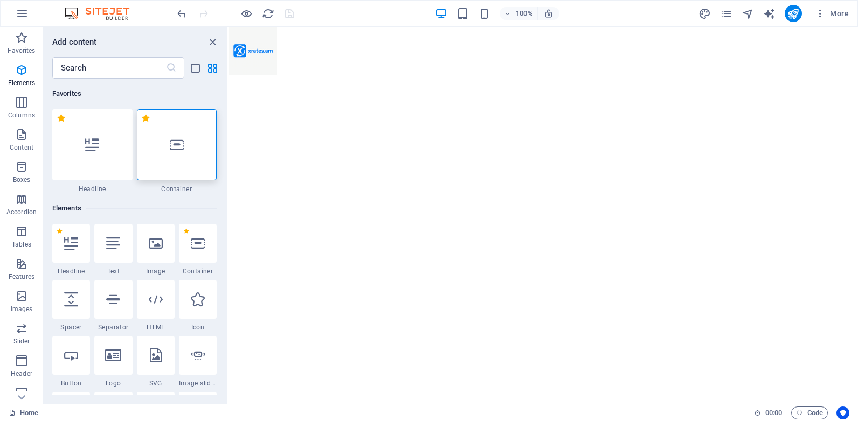
click at [467, 75] on html "Skip to main content" at bounding box center [542, 51] width 629 height 48
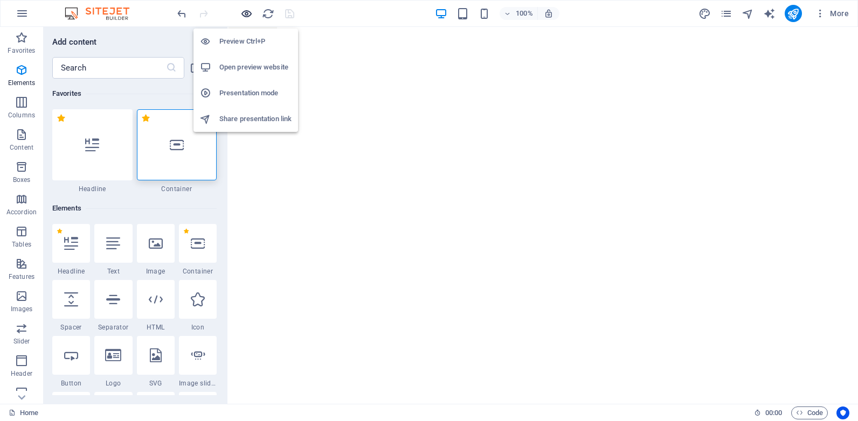
click at [242, 13] on icon "button" at bounding box center [246, 14] width 12 height 12
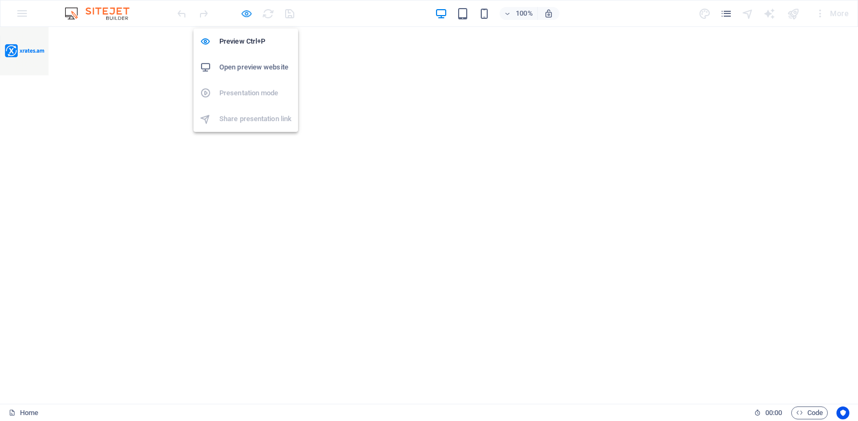
click at [245, 12] on icon "button" at bounding box center [246, 14] width 12 height 12
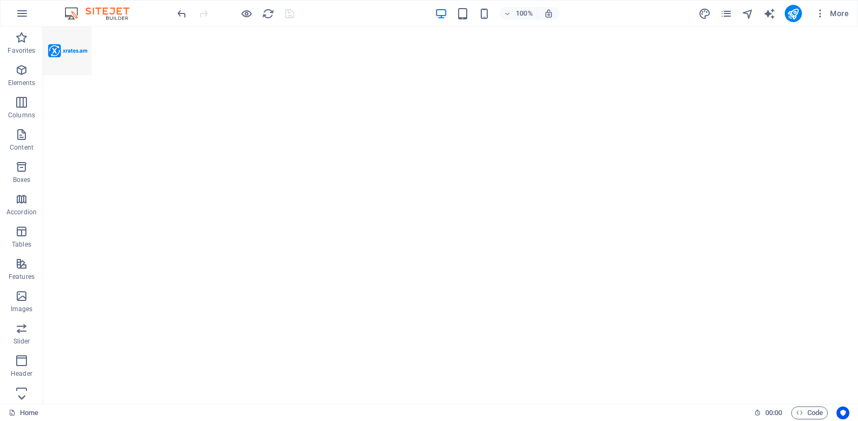
click at [20, 395] on icon at bounding box center [21, 397] width 15 height 15
click at [23, 34] on icon at bounding box center [21, 33] width 15 height 15
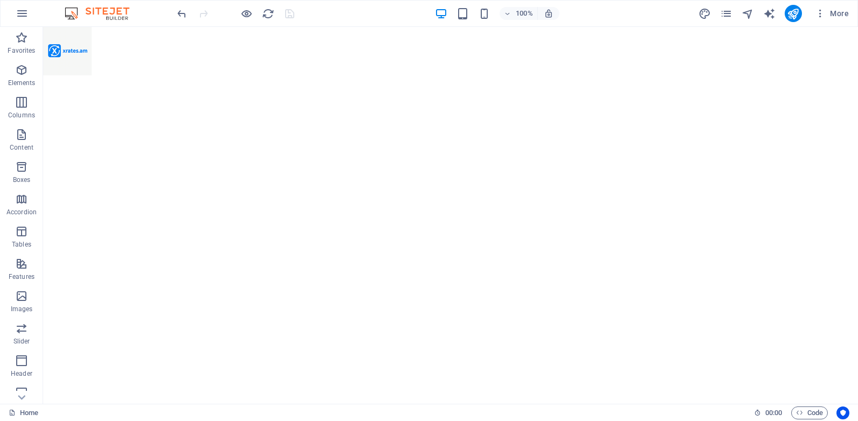
click at [23, 34] on div "Favorites Elements Columns Content Boxes Accordion Tables Features Images Slide…" at bounding box center [21, 215] width 43 height 377
click at [23, 14] on icon "button" at bounding box center [22, 13] width 13 height 13
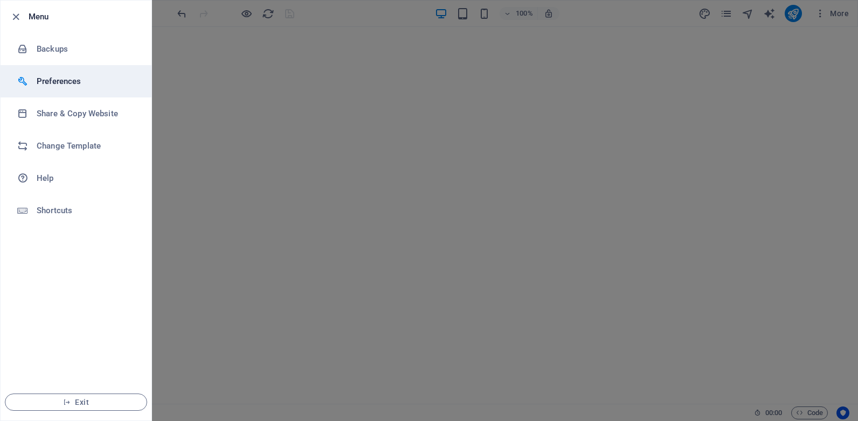
click at [65, 78] on h6 "Preferences" at bounding box center [87, 81] width 100 height 13
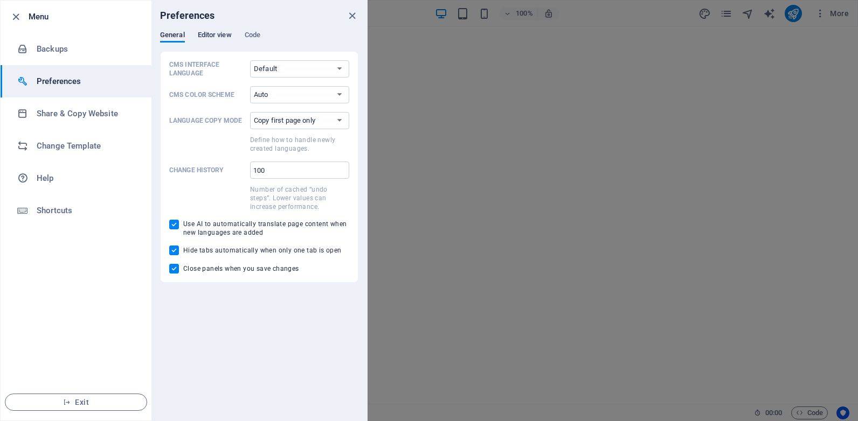
click at [222, 34] on span "Editor view" at bounding box center [215, 36] width 34 height 15
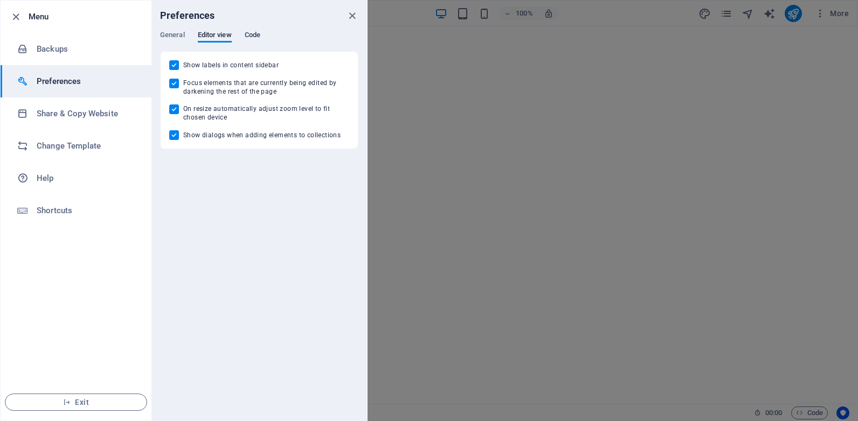
click at [257, 32] on span "Code" at bounding box center [253, 36] width 16 height 15
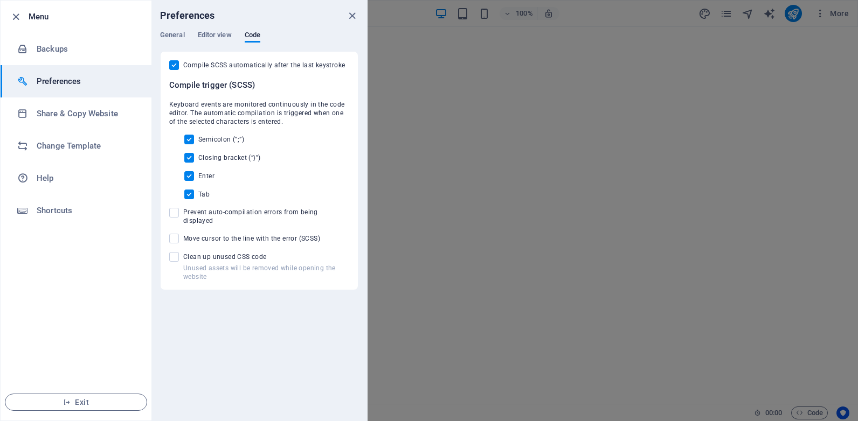
click at [171, 28] on div "Preferences" at bounding box center [258, 16] width 215 height 30
click at [171, 33] on span "General" at bounding box center [172, 36] width 25 height 15
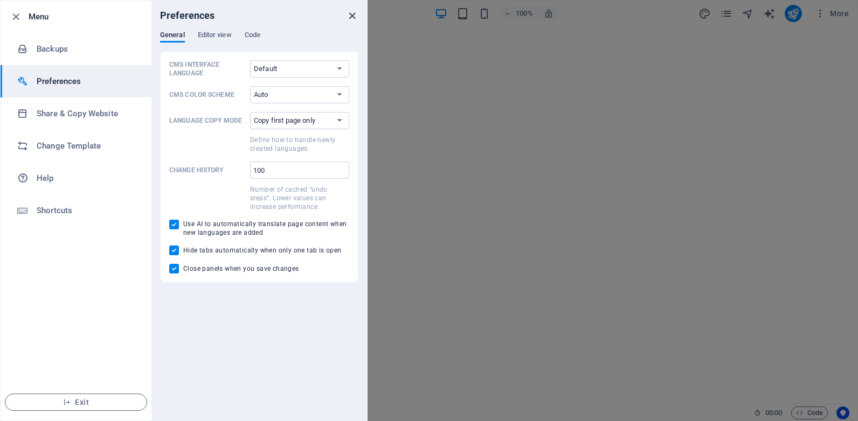
click at [352, 15] on icon "close" at bounding box center [352, 16] width 12 height 12
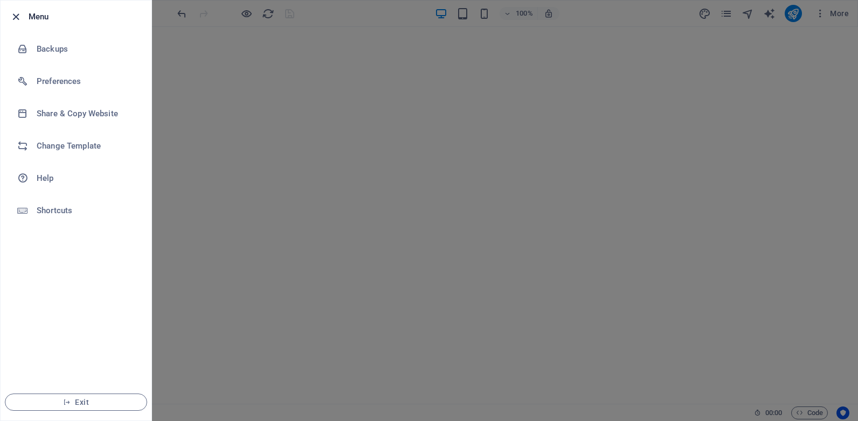
click at [17, 19] on icon "button" at bounding box center [16, 17] width 12 height 12
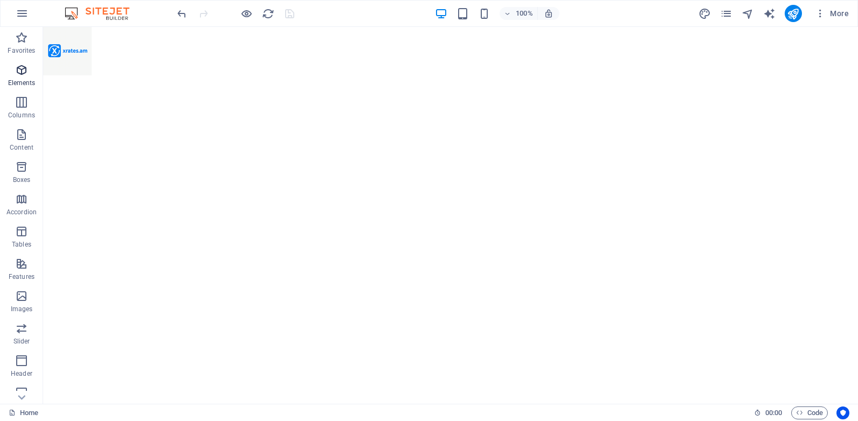
click at [24, 74] on icon "button" at bounding box center [21, 70] width 13 height 13
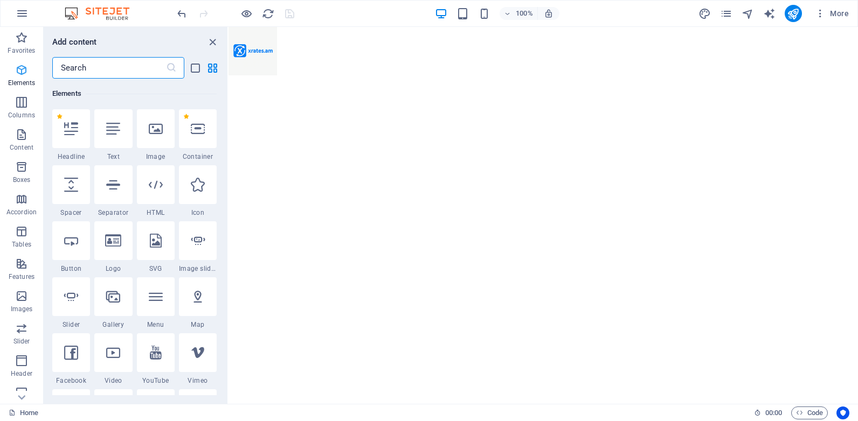
scroll to position [115, 0]
click at [83, 67] on input "text" at bounding box center [109, 68] width 114 height 22
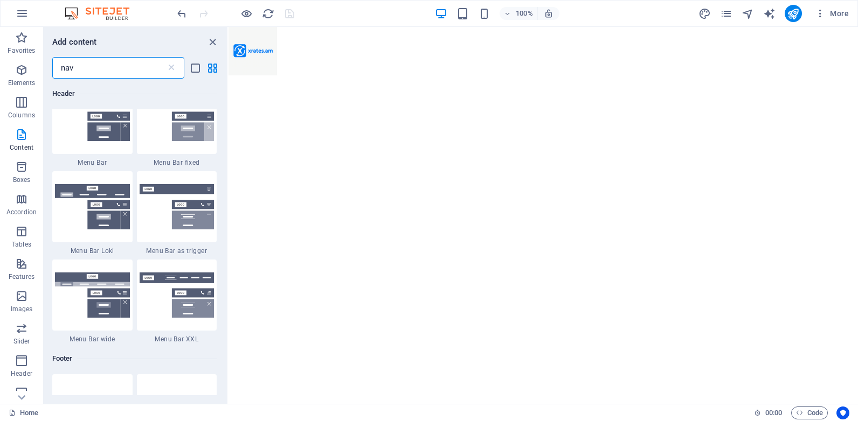
scroll to position [0, 0]
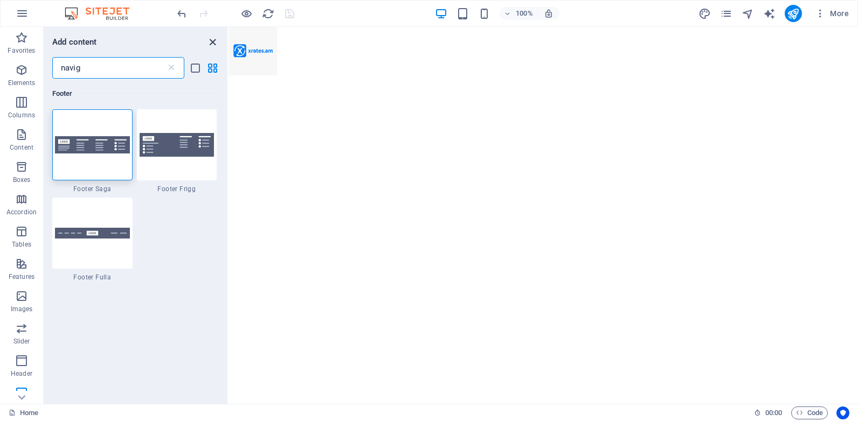
type input "navig"
click at [212, 43] on icon "close panel" at bounding box center [212, 42] width 12 height 12
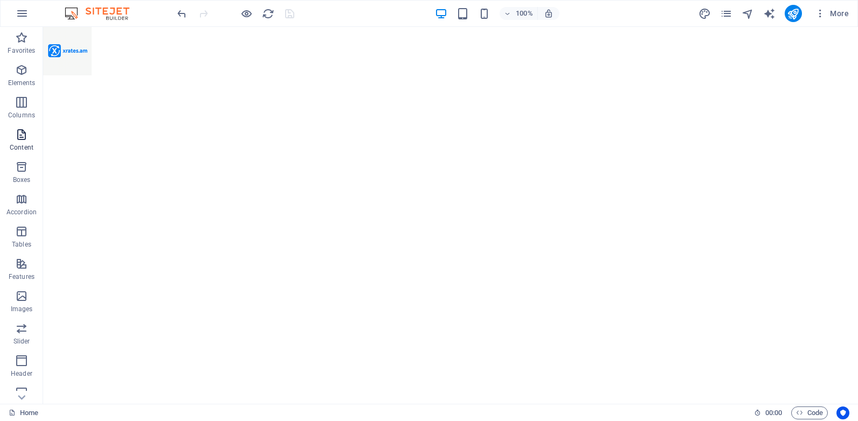
click at [26, 136] on icon "button" at bounding box center [21, 134] width 13 height 13
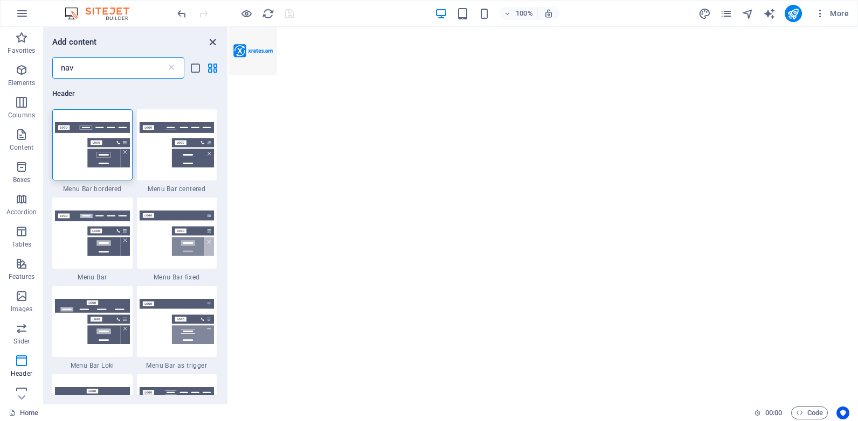
type input "nav"
click at [212, 41] on icon "close panel" at bounding box center [212, 42] width 12 height 12
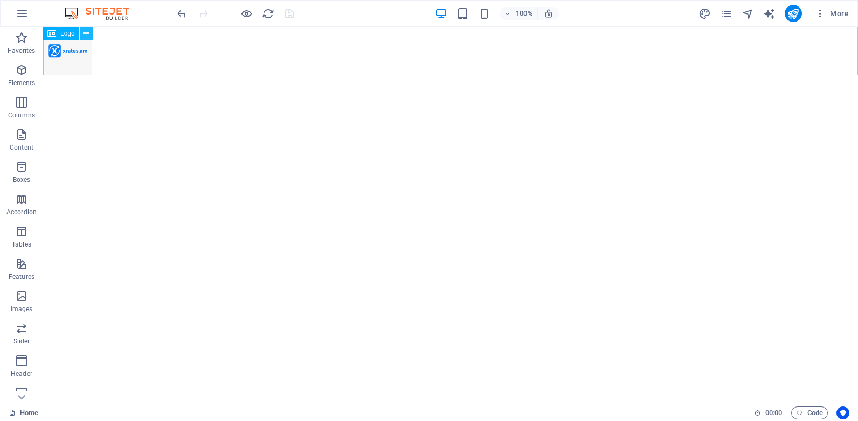
click at [88, 32] on icon at bounding box center [86, 33] width 6 height 11
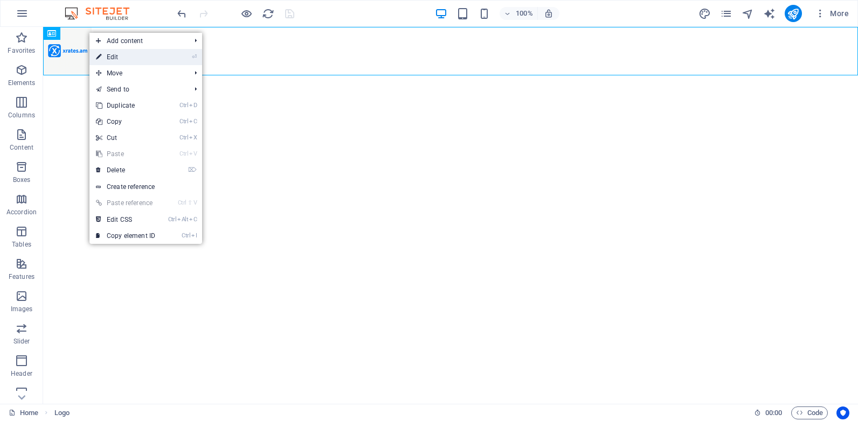
click at [122, 55] on link "⏎ Edit" at bounding box center [125, 57] width 72 height 16
select select "px"
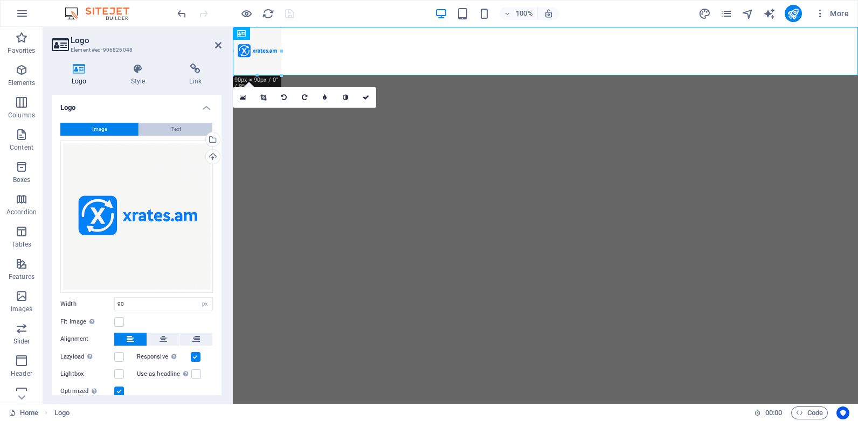
click at [176, 130] on span "Text" at bounding box center [176, 129] width 10 height 13
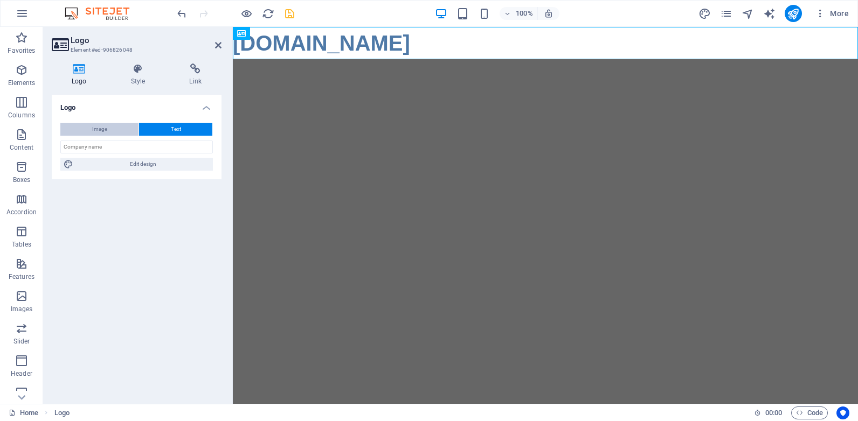
click at [109, 130] on button "Image" at bounding box center [99, 129] width 78 height 13
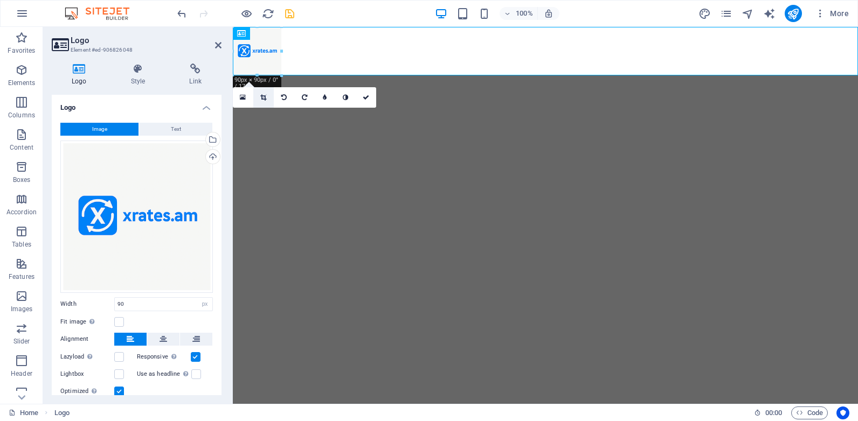
click at [264, 99] on icon at bounding box center [263, 97] width 6 height 6
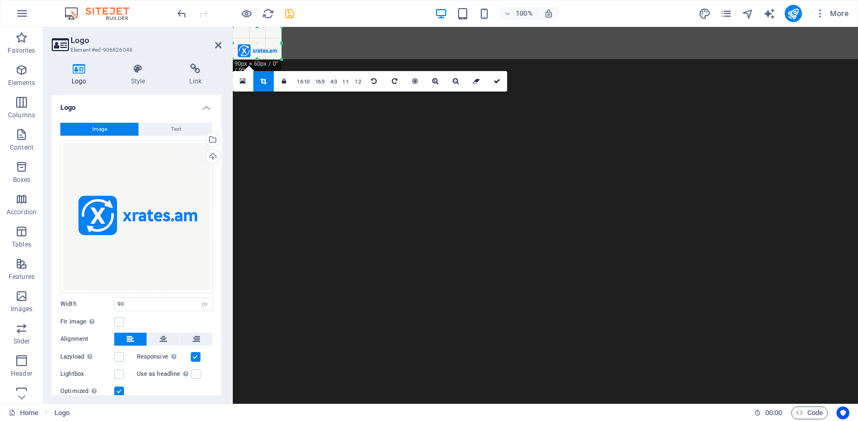
drag, startPoint x: 255, startPoint y: 74, endPoint x: 254, endPoint y: 58, distance: 16.2
click at [254, 58] on div at bounding box center [257, 60] width 48 height 4
drag, startPoint x: 280, startPoint y: 43, endPoint x: 251, endPoint y: 45, distance: 29.7
click at [251, 45] on div at bounding box center [252, 43] width 4 height 32
click at [236, 42] on div "180 170 160 150 140 130 120 110 100 90 80 70 60 50 40 30 20 10 0 -10 -20 -30 -4…" at bounding box center [241, 43] width 16 height 32
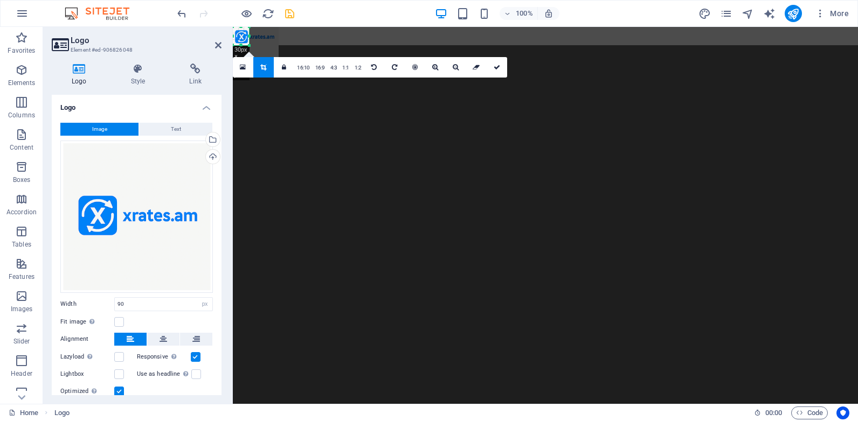
drag, startPoint x: 239, startPoint y: 27, endPoint x: 241, endPoint y: 41, distance: 14.2
click at [241, 41] on div "180 170 160 150 140 130 120 110 100 90 80 70 60 50 40 30 20 10 0 -10 -20 -30 -4…" at bounding box center [241, 36] width 16 height 18
click at [290, 15] on icon "save" at bounding box center [289, 14] width 12 height 12
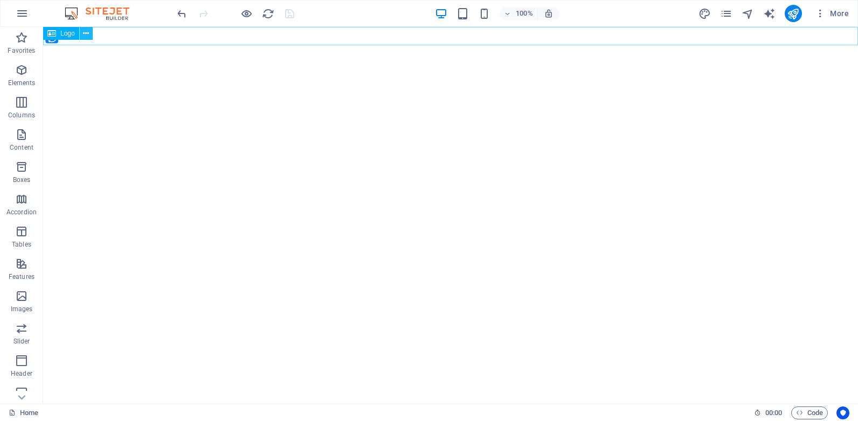
click at [86, 31] on icon at bounding box center [86, 33] width 6 height 11
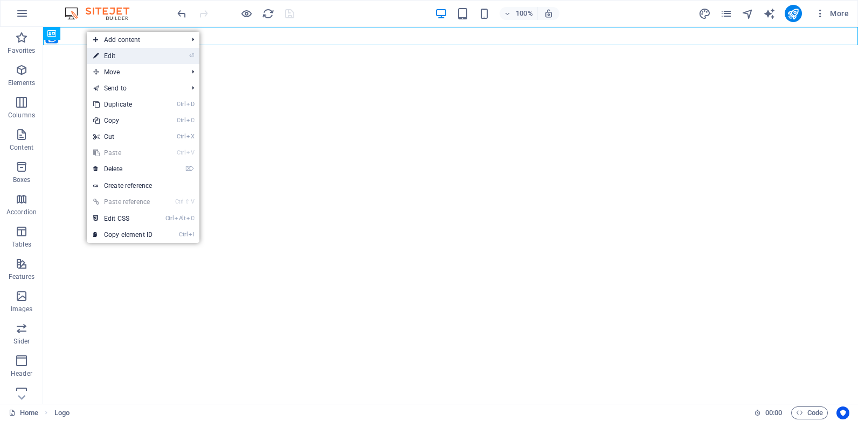
click at [118, 57] on link "⏎ Edit" at bounding box center [123, 56] width 72 height 16
select select "px"
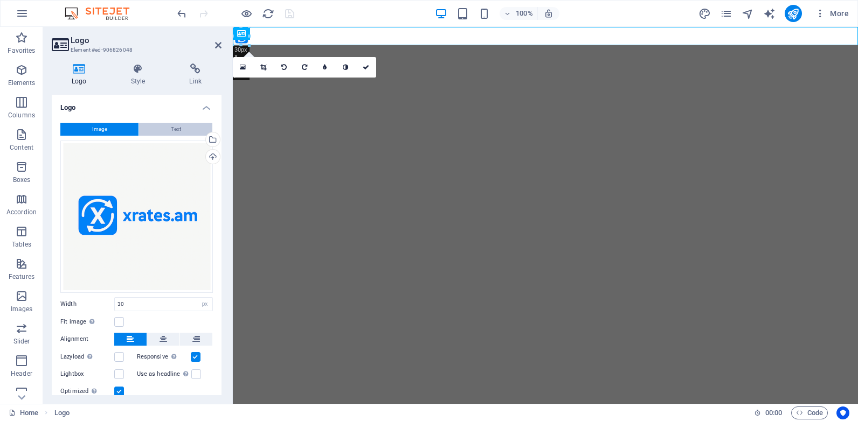
click at [158, 131] on button "Text" at bounding box center [175, 129] width 73 height 13
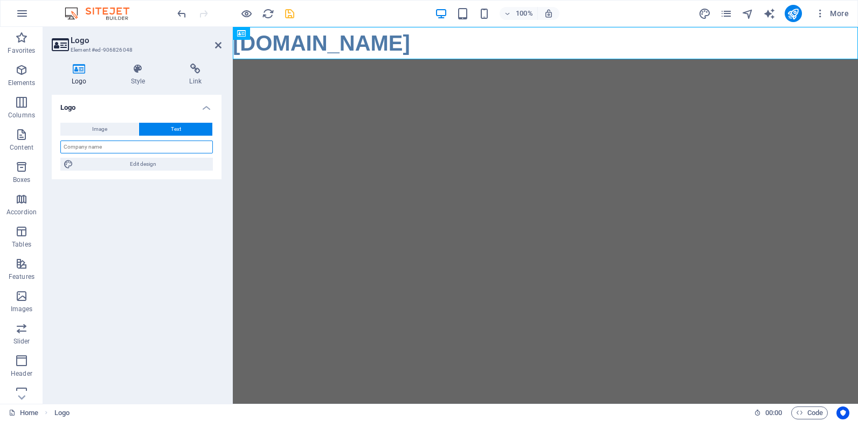
click at [117, 145] on input "text" at bounding box center [136, 147] width 152 height 13
type input "[DOMAIN_NAME]"
click at [290, 15] on icon "save" at bounding box center [289, 14] width 12 height 12
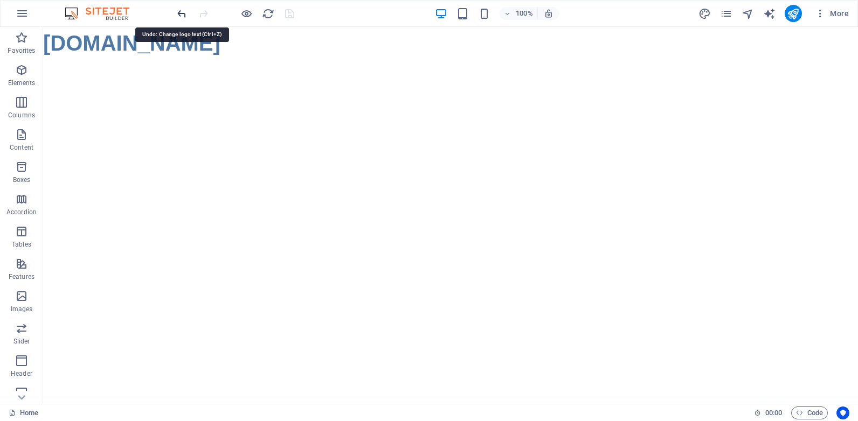
click at [180, 13] on icon "undo" at bounding box center [182, 14] width 12 height 12
click at [179, 12] on icon "undo" at bounding box center [182, 14] width 12 height 12
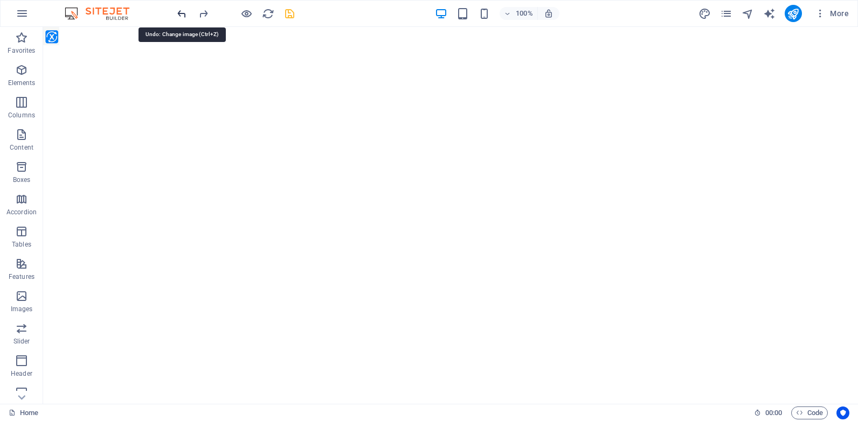
click at [179, 12] on icon "undo" at bounding box center [182, 14] width 12 height 12
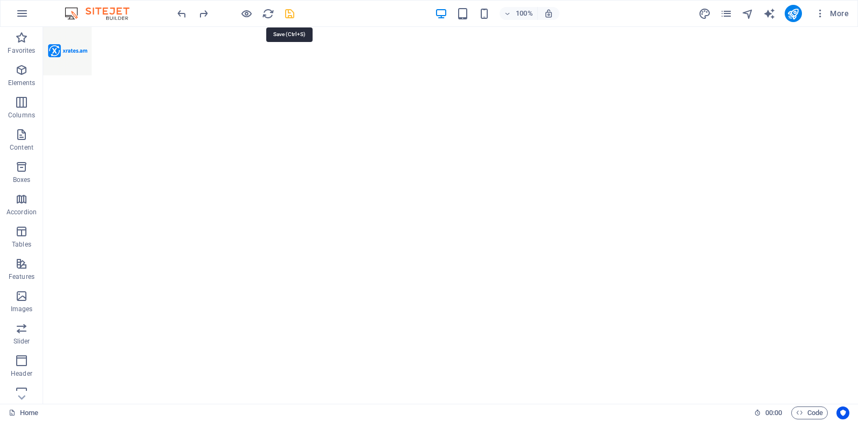
click at [289, 15] on icon "save" at bounding box center [289, 14] width 12 height 12
click at [82, 33] on button at bounding box center [86, 33] width 13 height 13
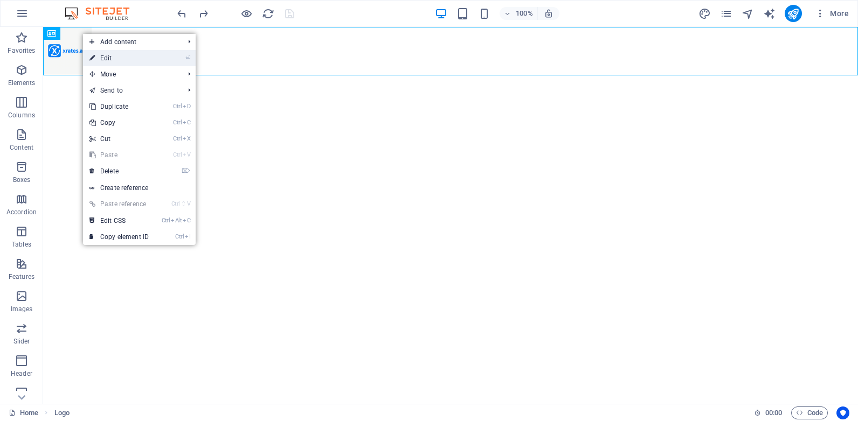
click at [121, 58] on link "⏎ Edit" at bounding box center [119, 58] width 72 height 16
select select "px"
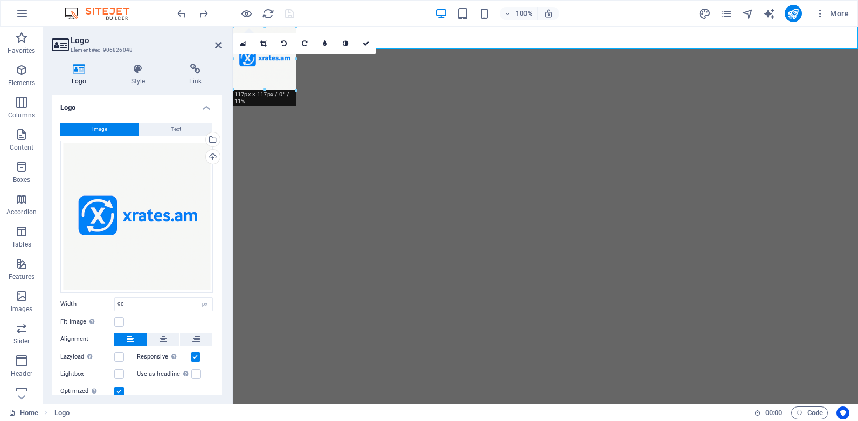
drag, startPoint x: 259, startPoint y: 75, endPoint x: 273, endPoint y: 96, distance: 25.3
click at [274, 81] on html "Skip to main content" at bounding box center [545, 54] width 625 height 54
type input "124"
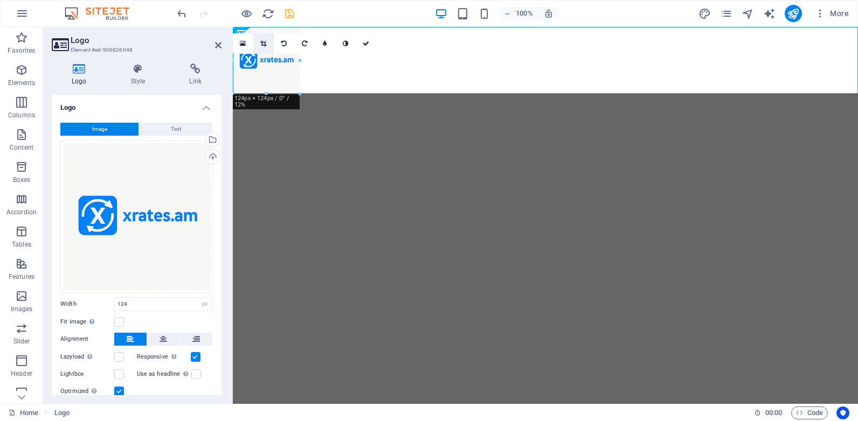
click at [261, 42] on icon at bounding box center [263, 43] width 6 height 6
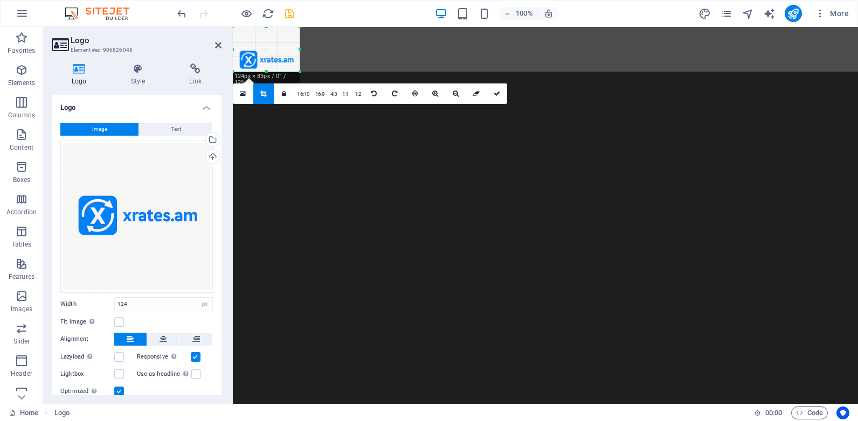
drag, startPoint x: 267, startPoint y: 94, endPoint x: 266, endPoint y: 72, distance: 22.1
click at [266, 72] on div at bounding box center [266, 72] width 67 height 4
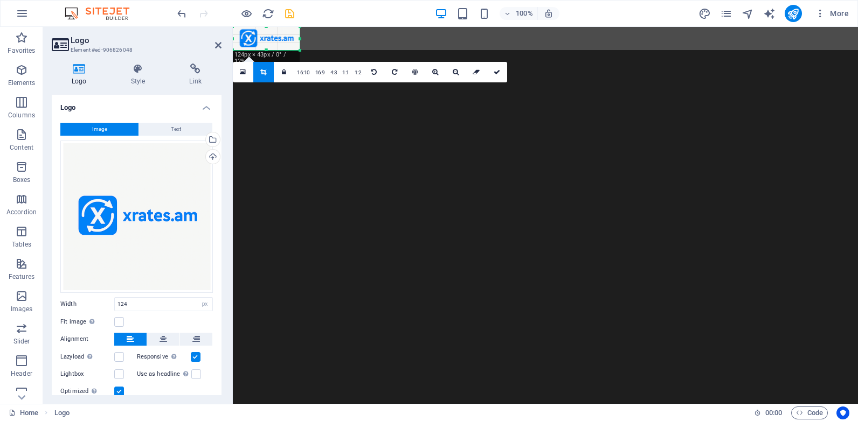
drag, startPoint x: 266, startPoint y: 27, endPoint x: 268, endPoint y: 49, distance: 21.7
click at [268, 49] on div "180 170 160 150 140 130 120 110 100 90 80 70 60 50 40 30 20 10 0 -10 -20 -30 -4…" at bounding box center [266, 38] width 67 height 23
click at [237, 39] on div "180 170 160 150 140 130 120 110 100 90 80 70 60 50 40 30 20 10 0 -10 -20 -30 -4…" at bounding box center [265, 38] width 64 height 23
click at [292, 41] on div at bounding box center [293, 38] width 4 height 23
click at [289, 10] on icon "save" at bounding box center [289, 14] width 12 height 12
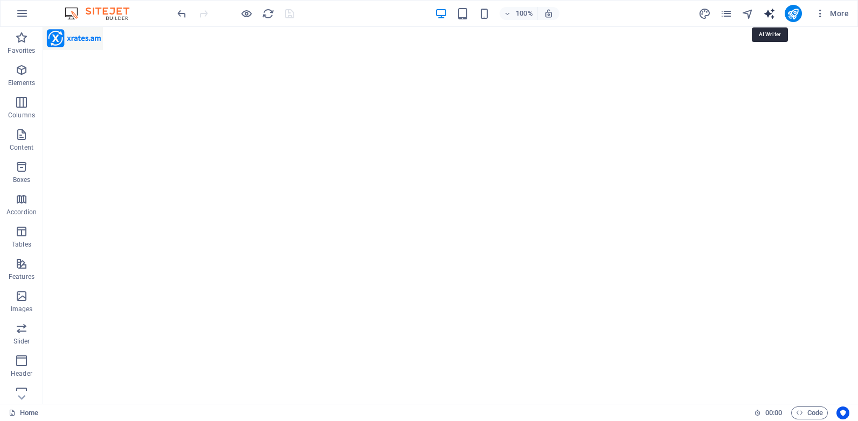
click at [769, 11] on icon "text_generator" at bounding box center [769, 14] width 12 height 12
select select "English"
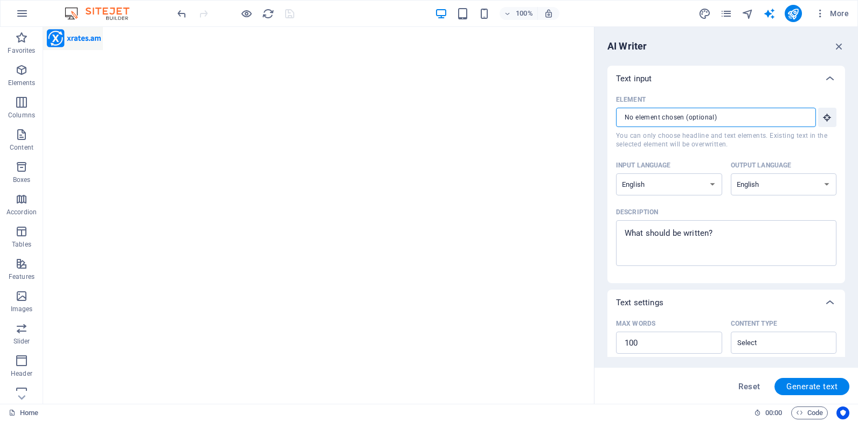
click at [656, 118] on input "Element ​ You can only choose headline and text elements. Existing text in the …" at bounding box center [712, 117] width 192 height 19
click at [826, 114] on icon "button" at bounding box center [827, 118] width 10 height 10
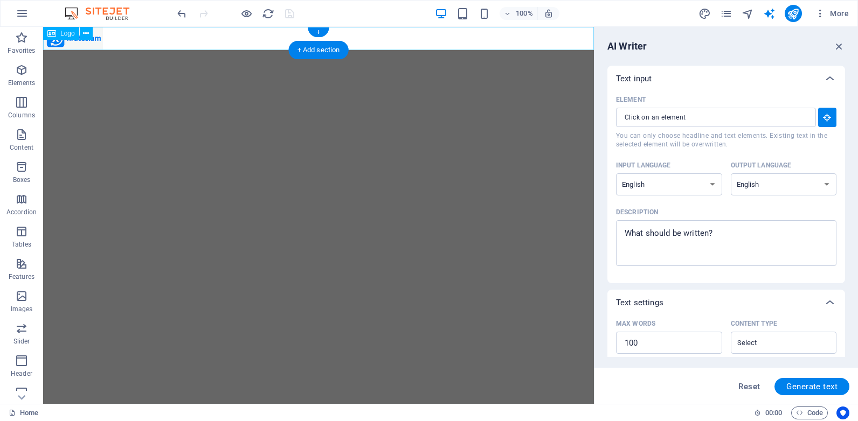
click at [84, 45] on div at bounding box center [318, 38] width 551 height 23
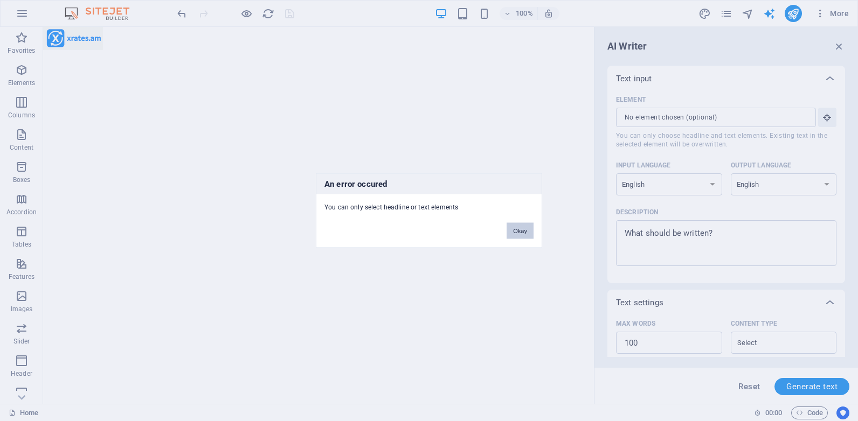
click at [518, 237] on button "Okay" at bounding box center [519, 231] width 27 height 16
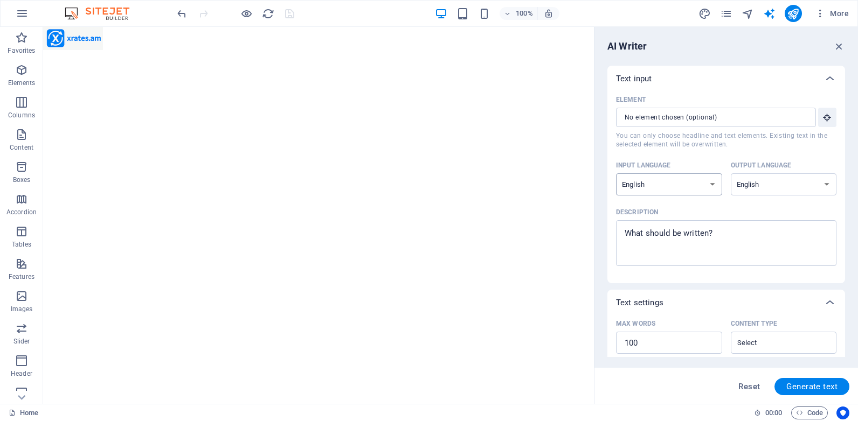
click at [711, 184] on select "Albanian Arabic Armenian Awadhi Azerbaijani Bashkir Basque Belarusian Bengali B…" at bounding box center [669, 184] width 106 height 22
click at [839, 45] on icon "button" at bounding box center [839, 46] width 12 height 12
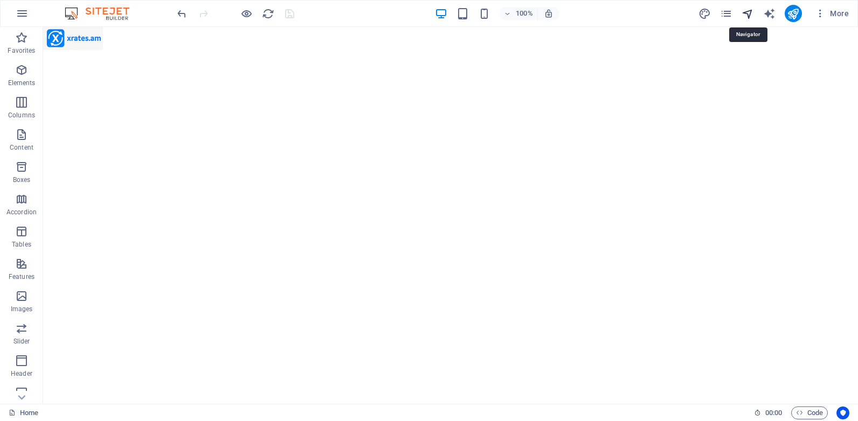
click at [750, 15] on icon "navigator" at bounding box center [747, 14] width 12 height 12
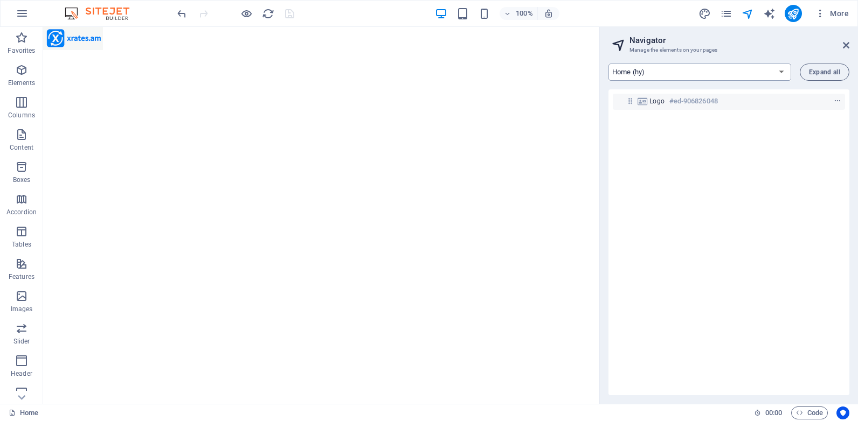
click at [781, 73] on select "Home (hy) Legal Notice (hy) Privacy (hy) Home (en)" at bounding box center [699, 72] width 183 height 17
click at [815, 72] on span "Expand all" at bounding box center [824, 72] width 31 height 6
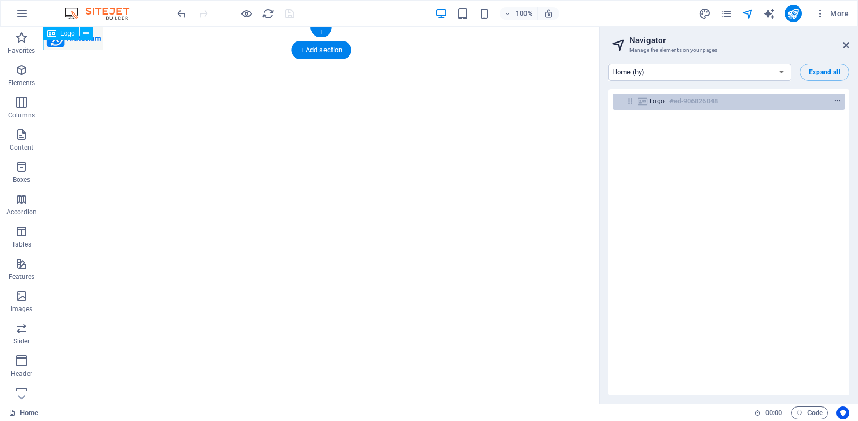
click at [837, 102] on icon "context-menu" at bounding box center [837, 102] width 8 height 8
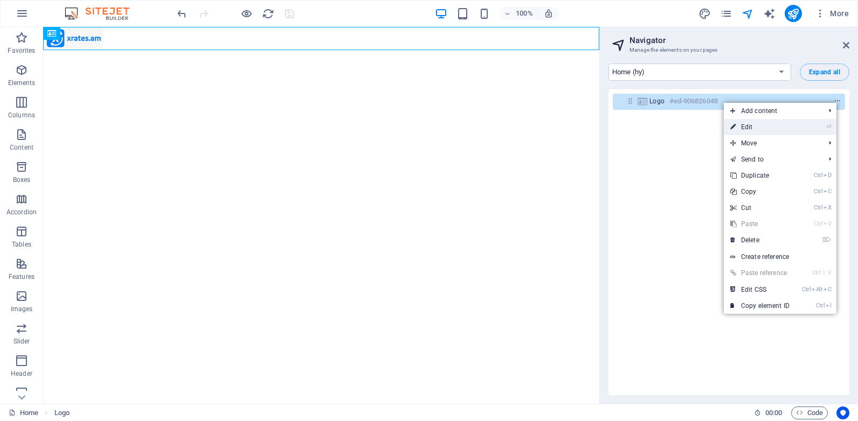
click at [757, 126] on link "⏎ Edit" at bounding box center [760, 127] width 72 height 16
select select "px"
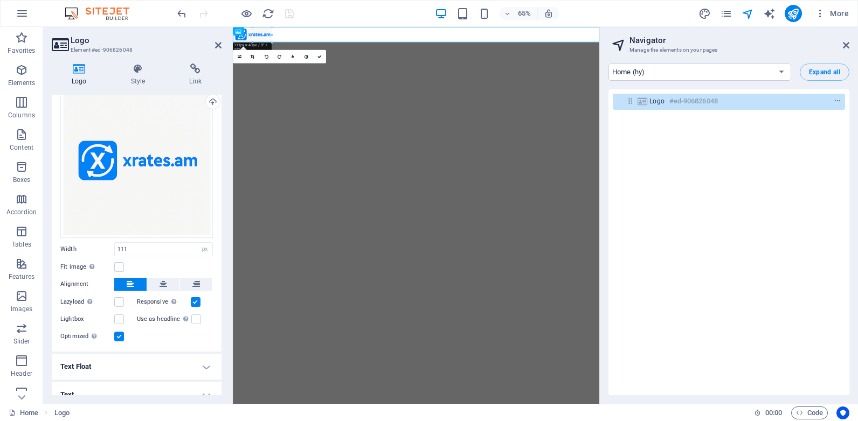
scroll to position [65, 0]
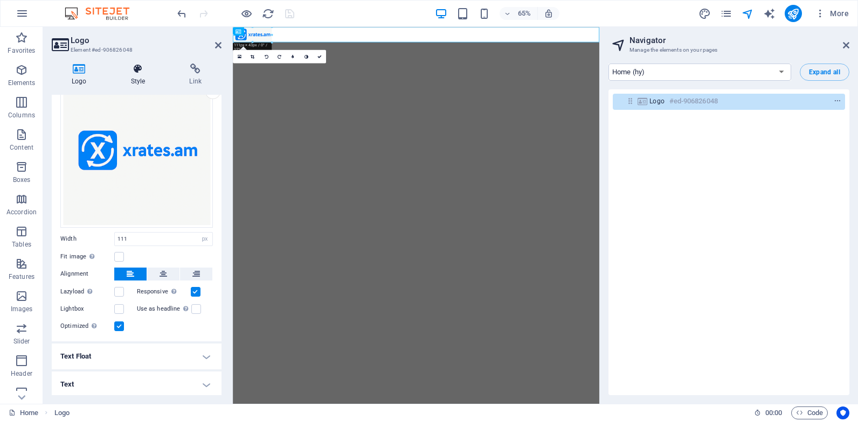
click at [135, 66] on icon at bounding box center [138, 69] width 54 height 11
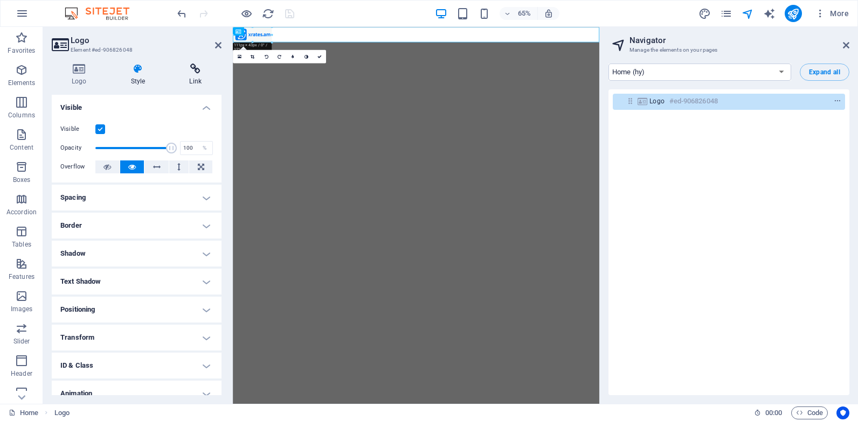
click at [195, 72] on icon at bounding box center [195, 69] width 52 height 11
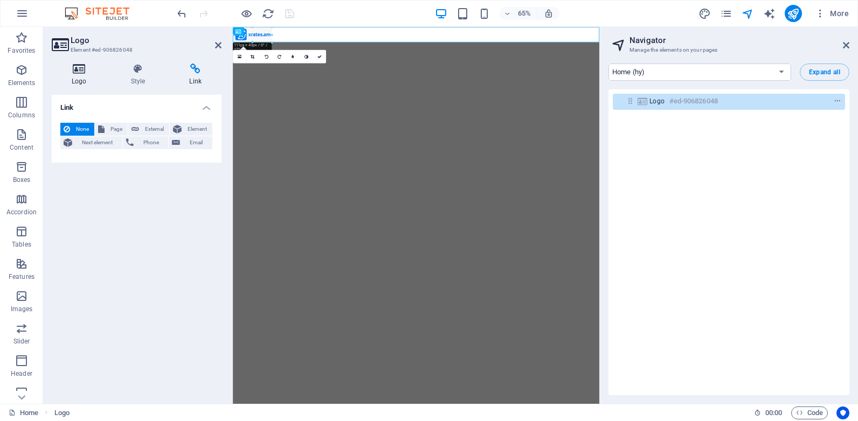
click at [78, 73] on icon at bounding box center [79, 69] width 55 height 11
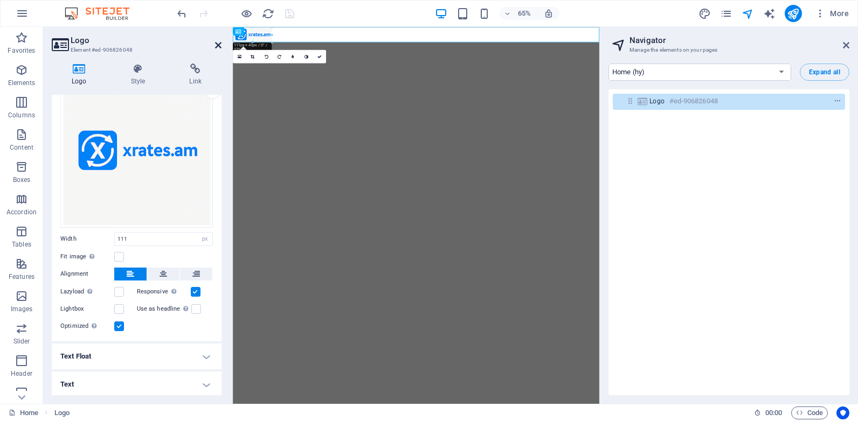
click at [217, 45] on icon at bounding box center [218, 45] width 6 height 9
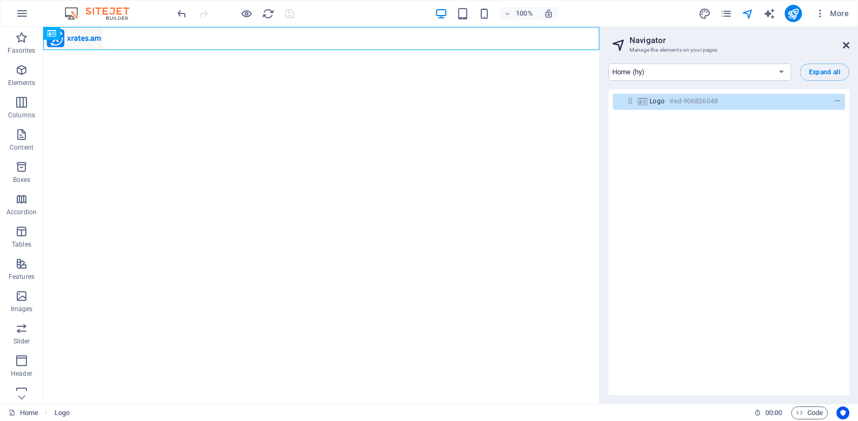
click at [846, 45] on icon at bounding box center [846, 45] width 6 height 9
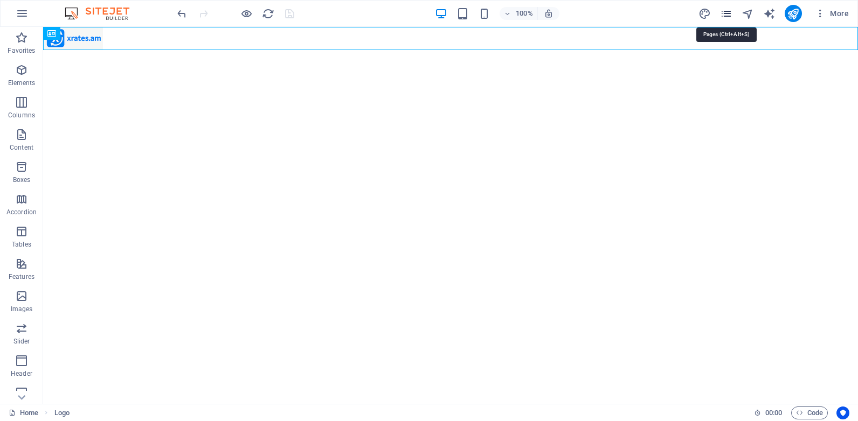
click at [728, 13] on icon "pages" at bounding box center [726, 14] width 12 height 12
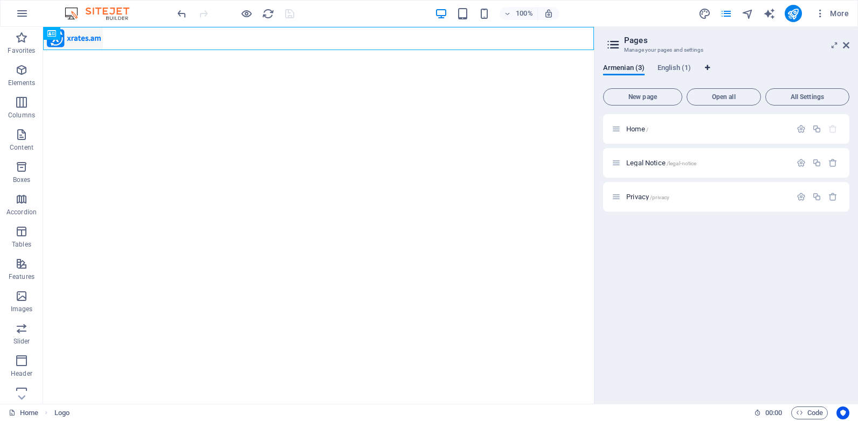
click at [707, 66] on icon "Language Tabs" at bounding box center [707, 68] width 5 height 6
select select "8"
select select "41"
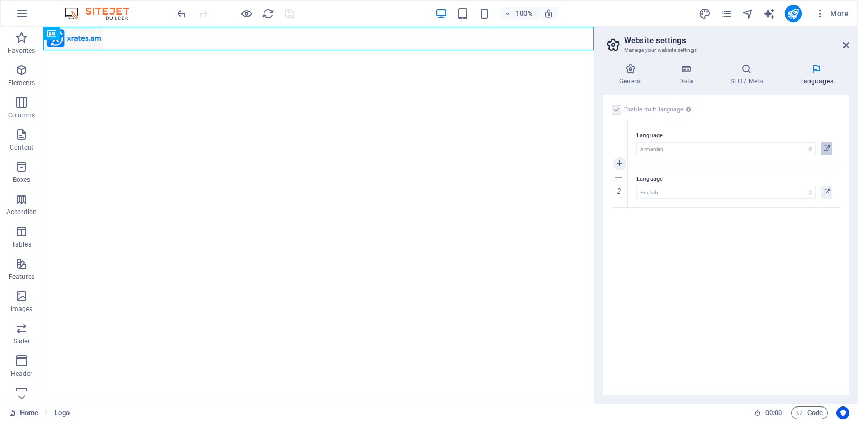
click at [826, 147] on icon at bounding box center [826, 148] width 6 height 13
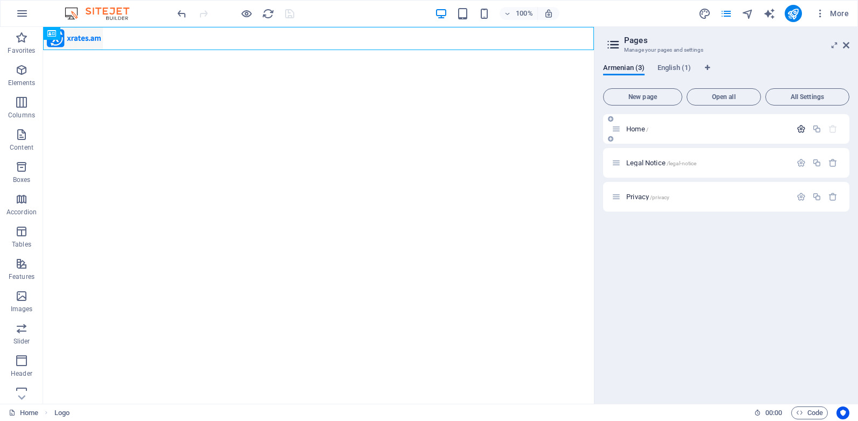
click at [801, 130] on icon "button" at bounding box center [800, 128] width 9 height 9
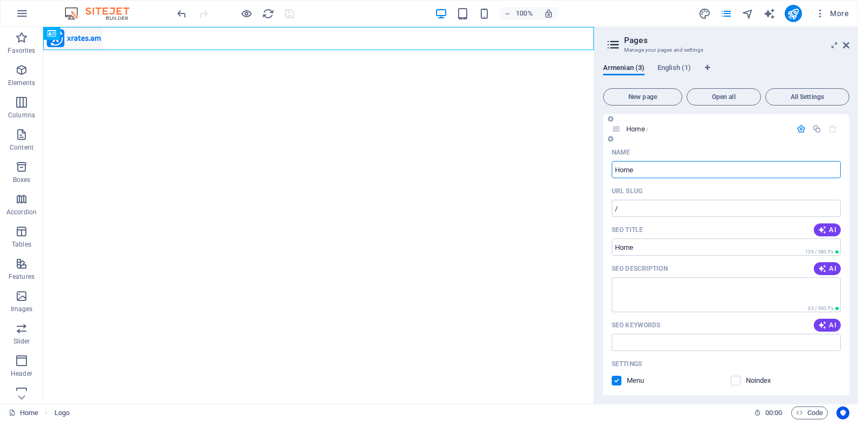
click at [649, 165] on input "Home" at bounding box center [725, 169] width 229 height 17
type input "S"
type input "Sk"
type input "/s"
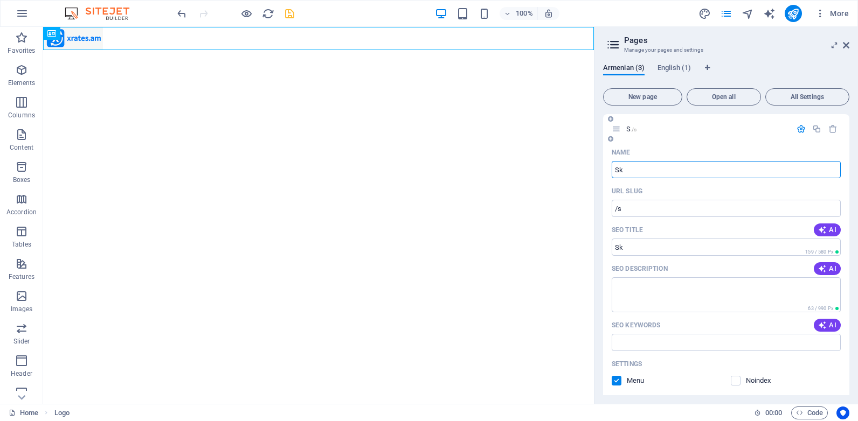
type input "Sk"
type input "/sk"
type input "S"
type input "/s"
type input "/"
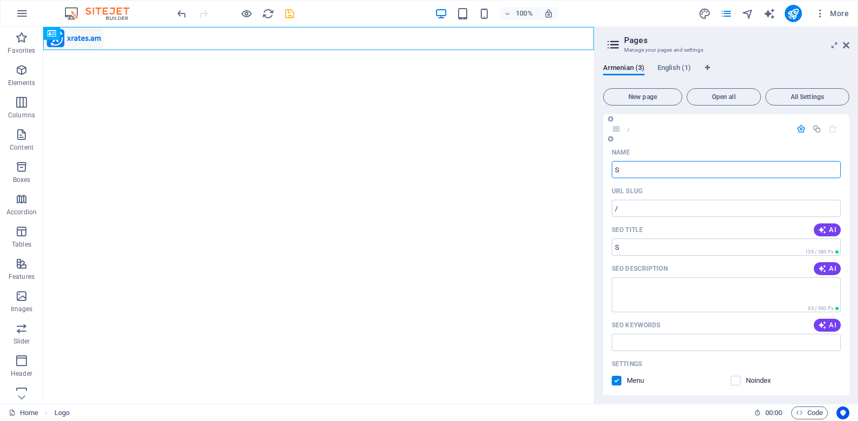
type input "S"
type input "/s"
type input "Sd"
type input "/sd"
click at [632, 168] on input "Sd" at bounding box center [725, 169] width 229 height 17
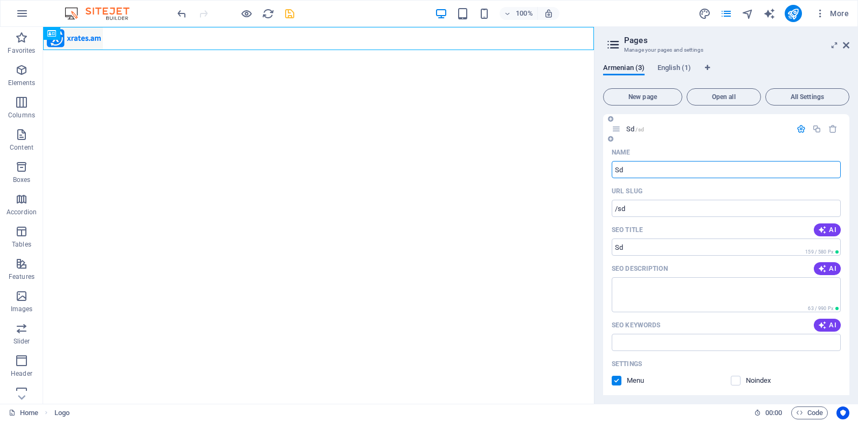
click at [632, 168] on input "Sd" at bounding box center [725, 169] width 229 height 17
type input "Sd"
click at [719, 48] on h3 "Manage your pages and settings" at bounding box center [726, 50] width 204 height 10
click at [287, 15] on icon "save" at bounding box center [289, 14] width 12 height 12
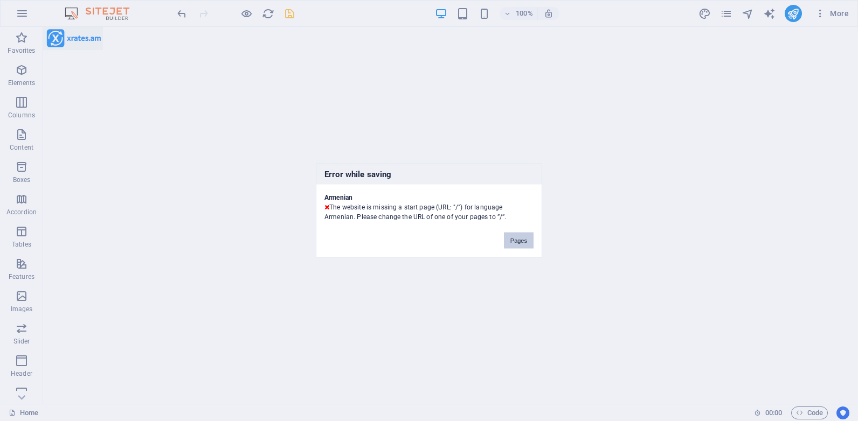
click at [517, 239] on button "Pages" at bounding box center [519, 241] width 30 height 16
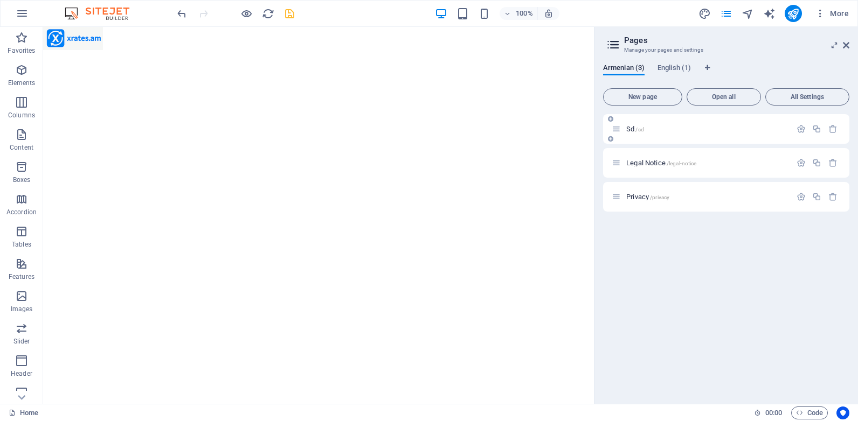
click at [627, 133] on div "Sd /sd" at bounding box center [700, 129] width 179 height 12
click at [801, 128] on icon "button" at bounding box center [800, 128] width 9 height 9
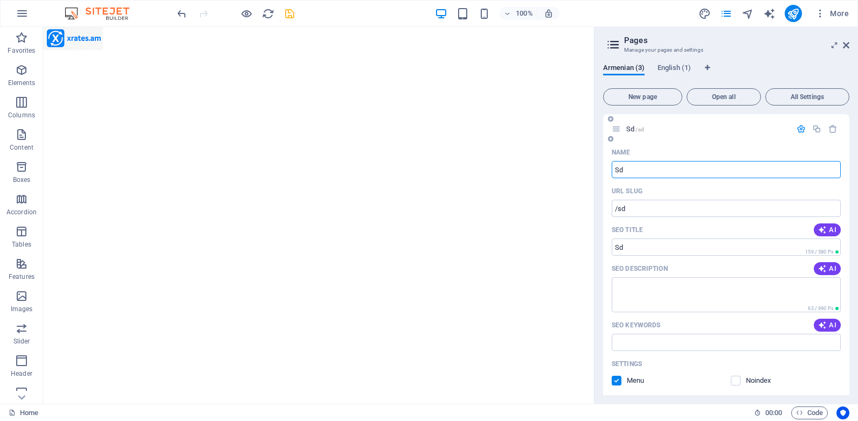
click at [628, 170] on input "Sd" at bounding box center [725, 169] width 229 height 17
type input "h"
type input "/h"
type input "home"
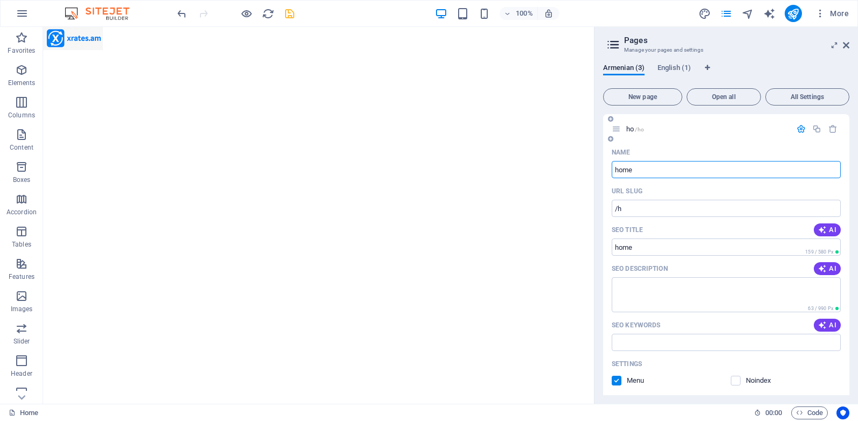
type input "/ho"
type input "home"
type input "/home"
type input "home"
click at [288, 10] on icon "save" at bounding box center [289, 14] width 12 height 12
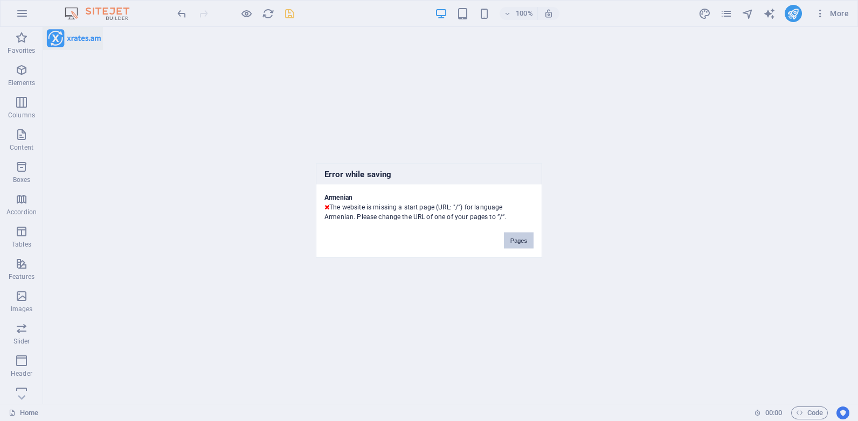
click at [517, 239] on button "Pages" at bounding box center [519, 241] width 30 height 16
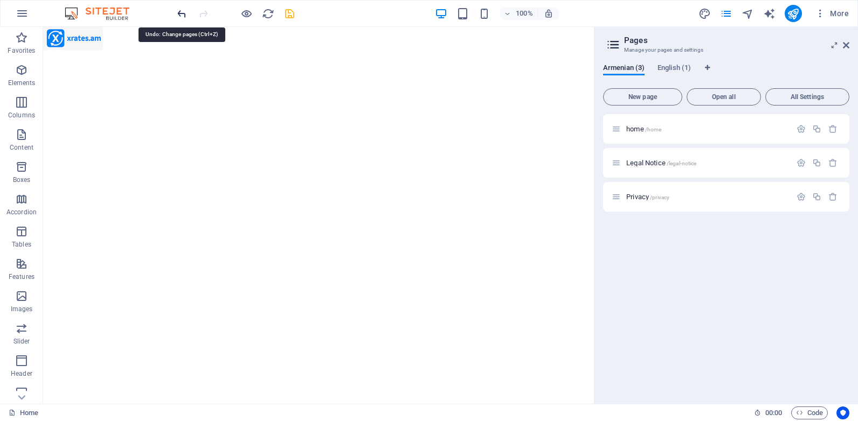
click at [182, 15] on icon "undo" at bounding box center [182, 14] width 12 height 12
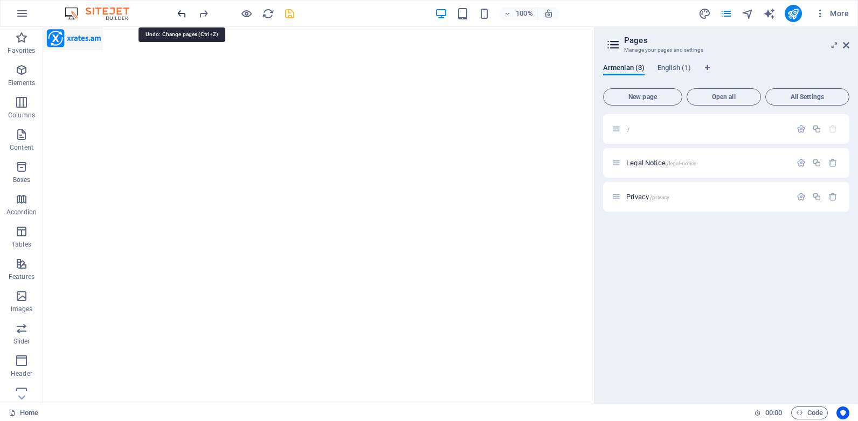
click at [182, 15] on icon "undo" at bounding box center [182, 14] width 12 height 12
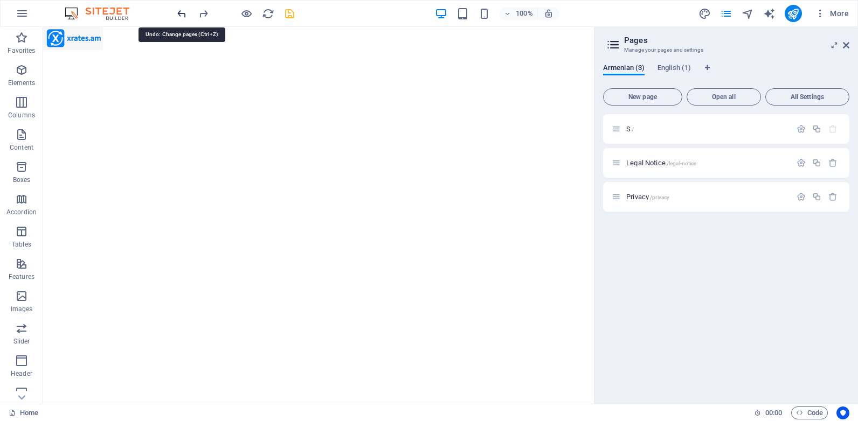
click at [182, 15] on icon "undo" at bounding box center [182, 14] width 12 height 12
click at [288, 14] on icon "save" at bounding box center [289, 14] width 12 height 12
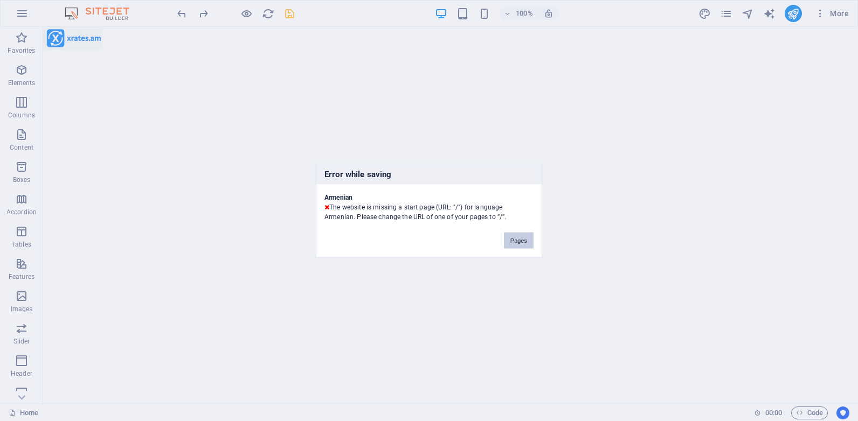
click at [514, 238] on button "Pages" at bounding box center [519, 241] width 30 height 16
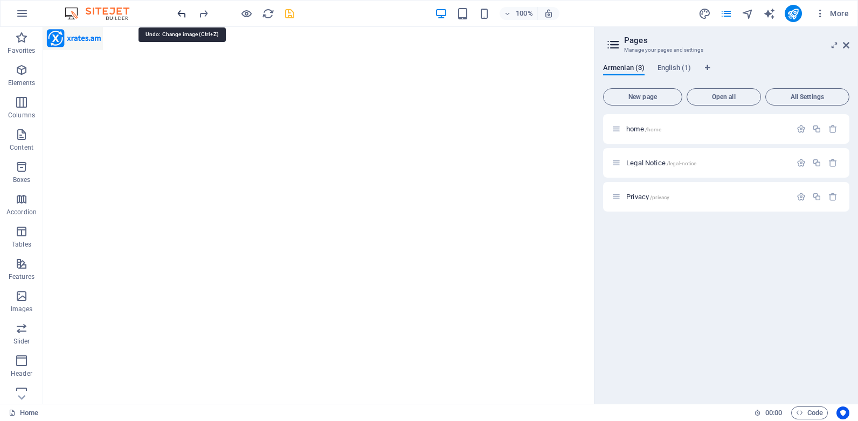
click at [179, 16] on icon "undo" at bounding box center [182, 14] width 12 height 12
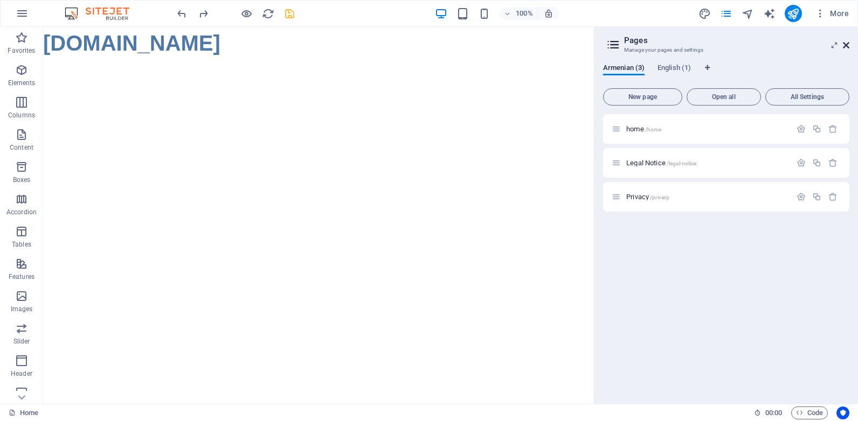
click at [847, 44] on icon at bounding box center [846, 45] width 6 height 9
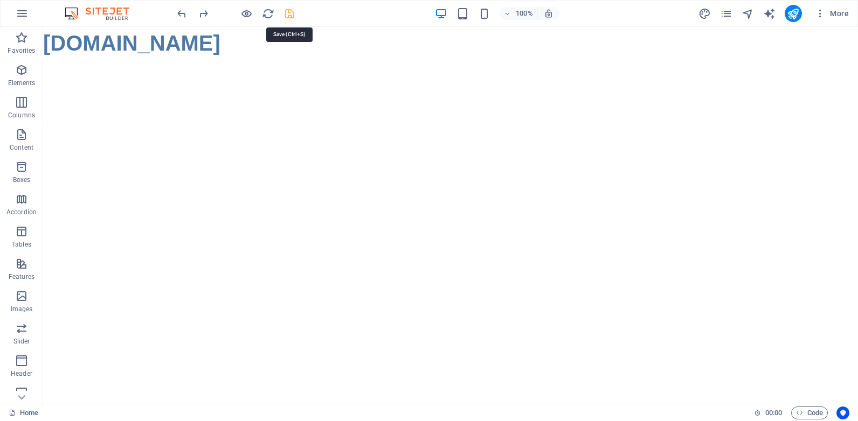
click at [288, 10] on icon "save" at bounding box center [289, 14] width 12 height 12
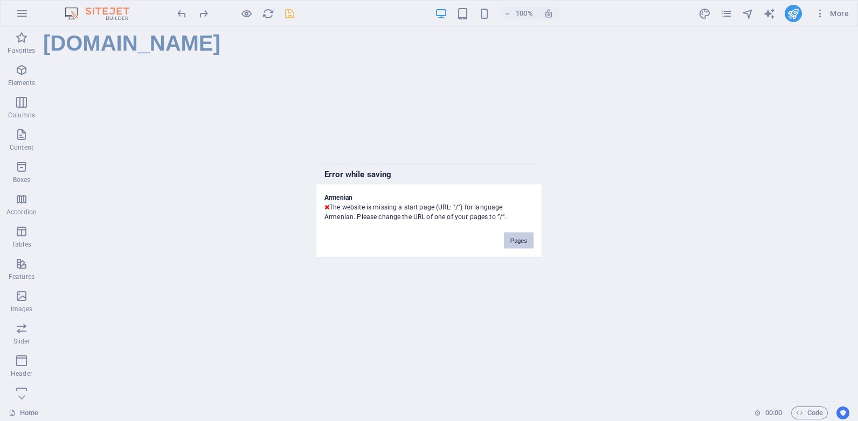
click at [515, 238] on button "Pages" at bounding box center [519, 241] width 30 height 16
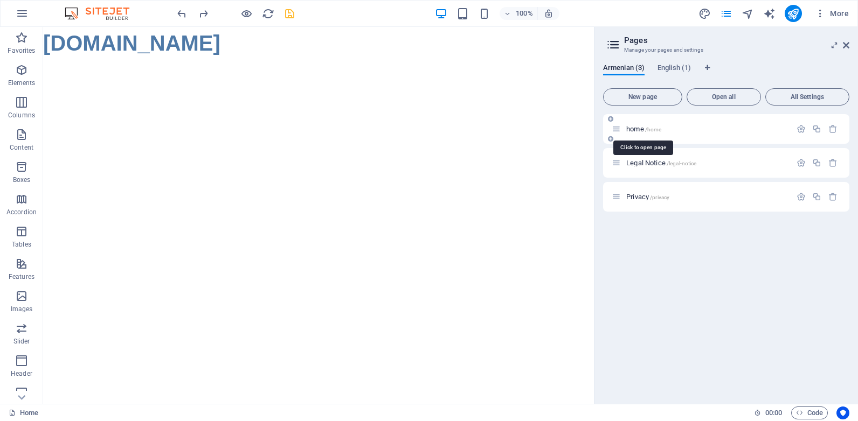
click at [630, 130] on span "home /home" at bounding box center [643, 129] width 35 height 8
click at [799, 127] on icon "button" at bounding box center [800, 128] width 9 height 9
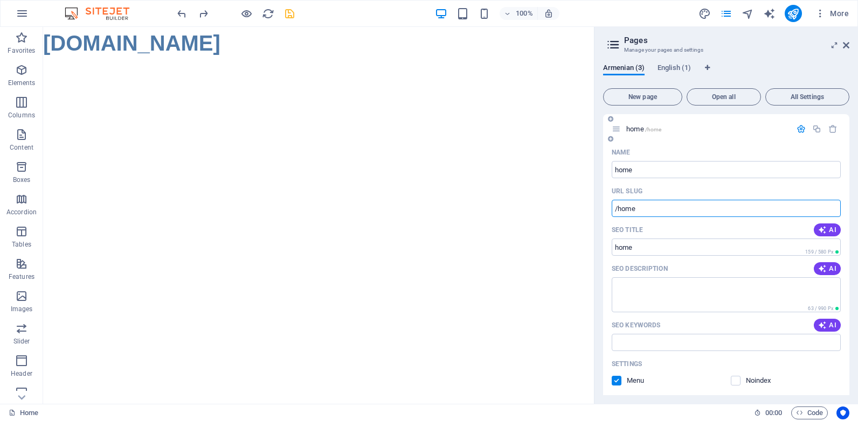
click at [640, 204] on input "/home" at bounding box center [725, 208] width 229 height 17
type input "/"
click at [266, 13] on icon "reload" at bounding box center [268, 14] width 12 height 12
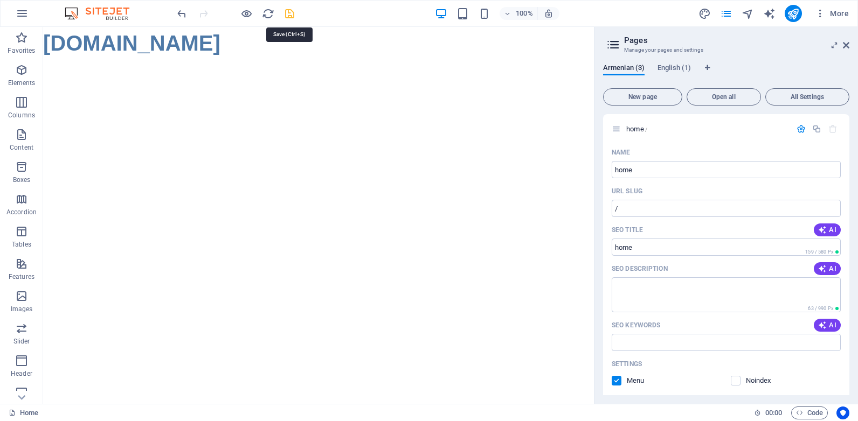
click at [289, 13] on icon "save" at bounding box center [289, 14] width 12 height 12
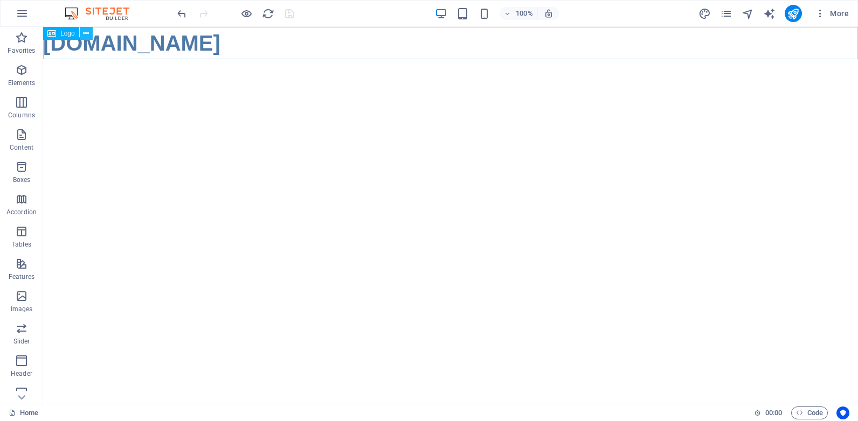
click at [88, 33] on icon at bounding box center [86, 33] width 6 height 11
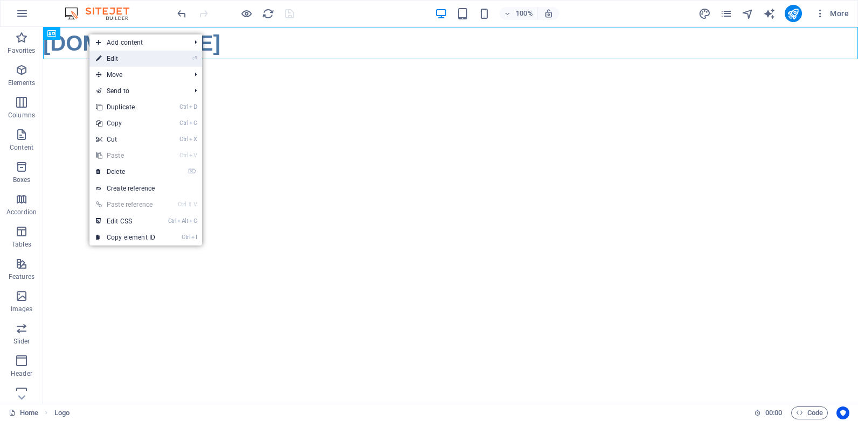
click at [126, 60] on link "⏎ Edit" at bounding box center [125, 59] width 72 height 16
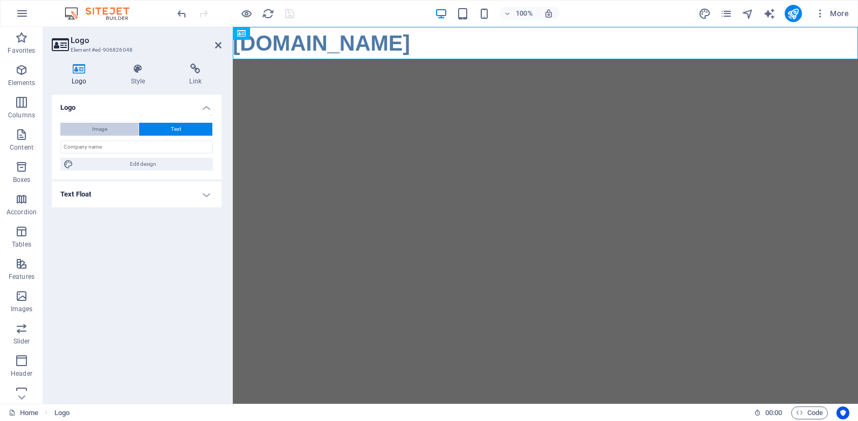
click at [108, 130] on button "Image" at bounding box center [99, 129] width 78 height 13
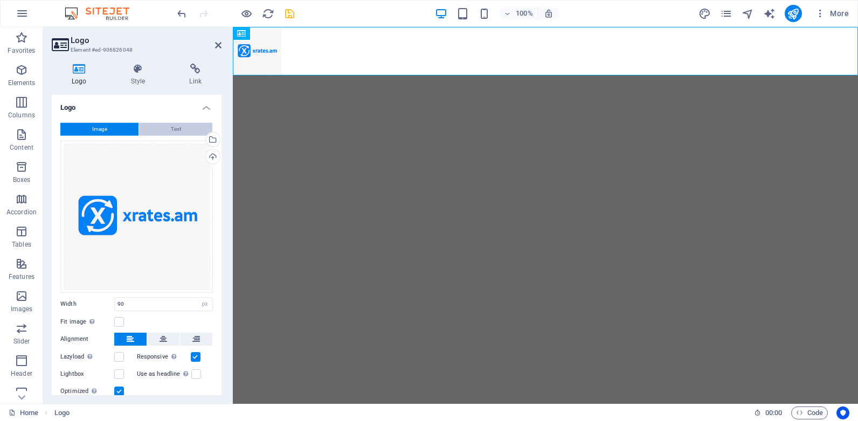
click at [166, 127] on button "Text" at bounding box center [175, 129] width 73 height 13
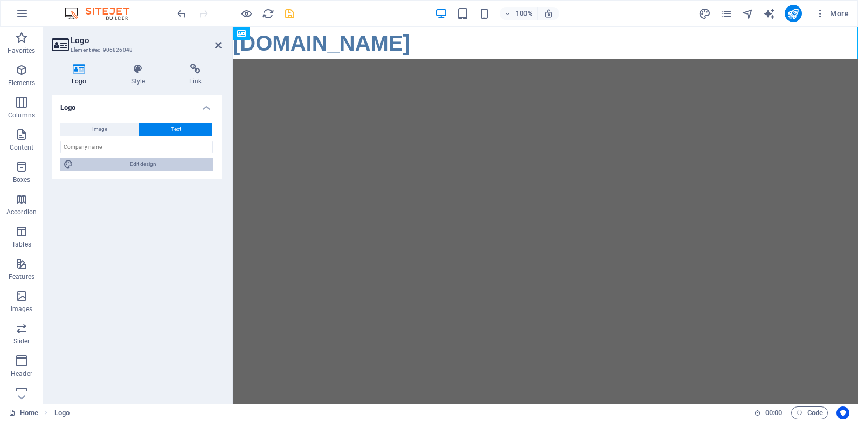
click at [140, 165] on span "Edit design" at bounding box center [143, 164] width 133 height 13
select select "px"
select select "700"
select select "px"
select select "rem"
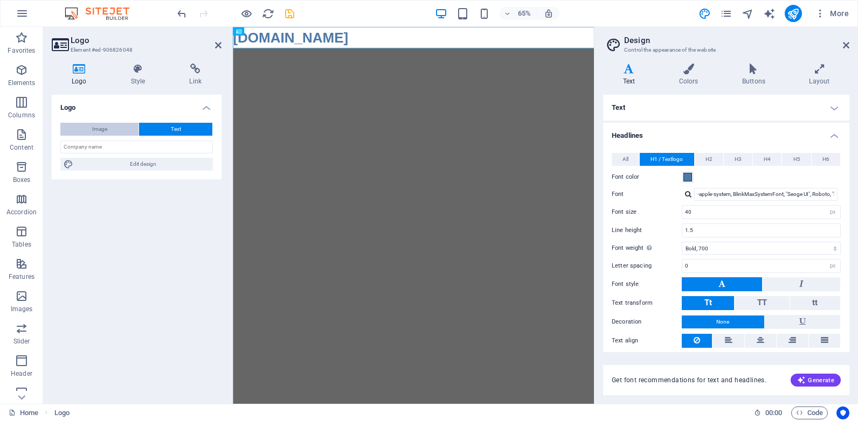
click at [102, 128] on span "Image" at bounding box center [99, 129] width 15 height 13
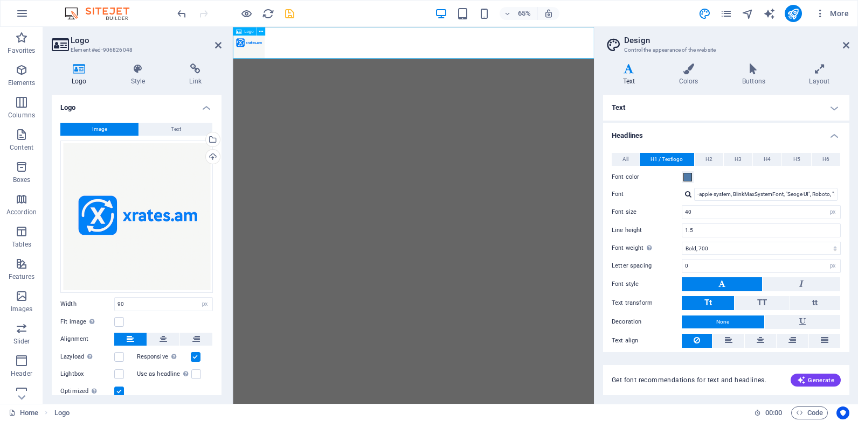
click at [264, 53] on div at bounding box center [510, 51] width 555 height 48
click at [262, 30] on icon at bounding box center [261, 31] width 4 height 8
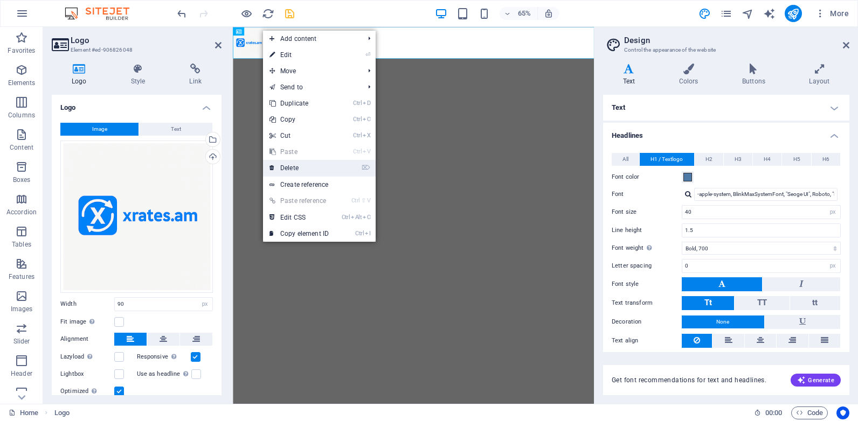
click at [299, 167] on link "⌦ Delete" at bounding box center [299, 168] width 72 height 16
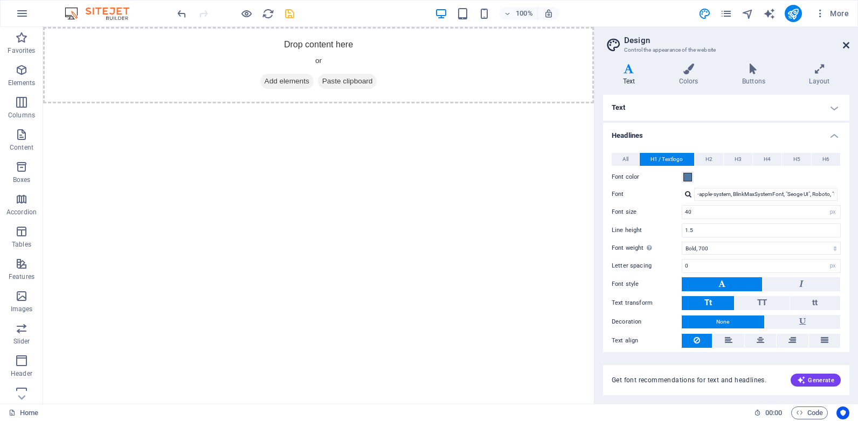
click at [844, 45] on icon at bounding box center [846, 45] width 6 height 9
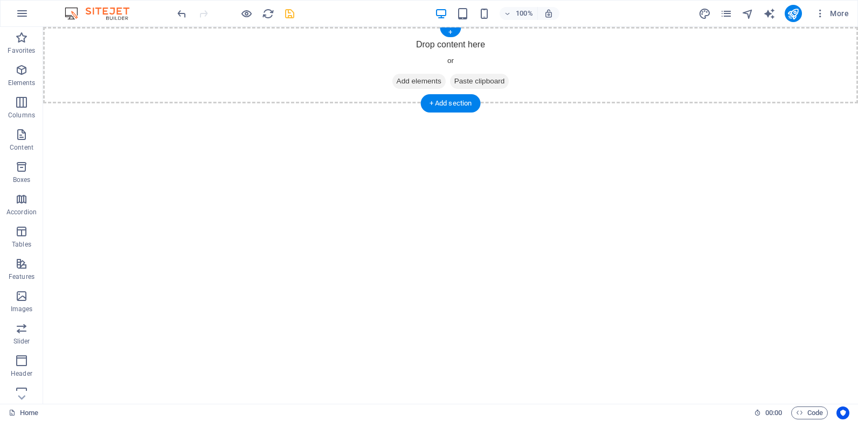
click at [402, 78] on span "Add elements" at bounding box center [418, 81] width 53 height 15
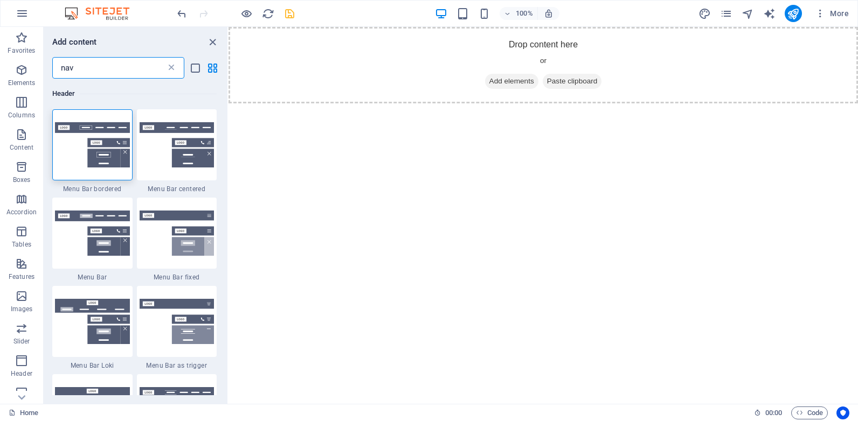
click at [173, 65] on icon at bounding box center [171, 67] width 11 height 11
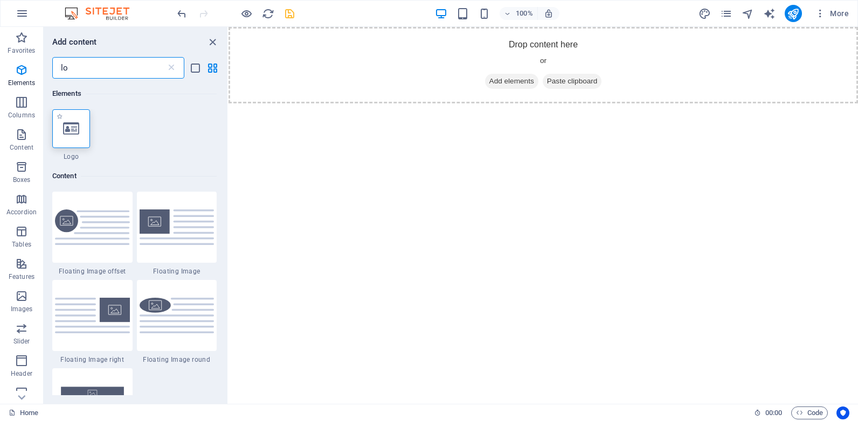
type input "lo"
click at [72, 125] on icon at bounding box center [71, 129] width 16 height 14
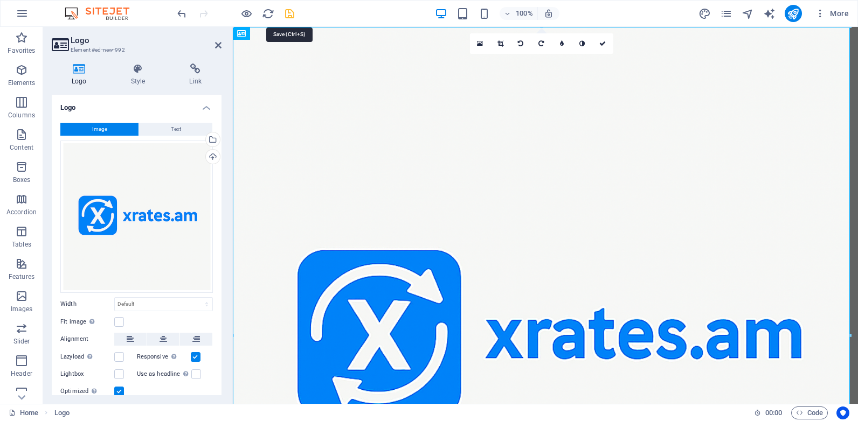
click at [291, 13] on icon "save" at bounding box center [289, 14] width 12 height 12
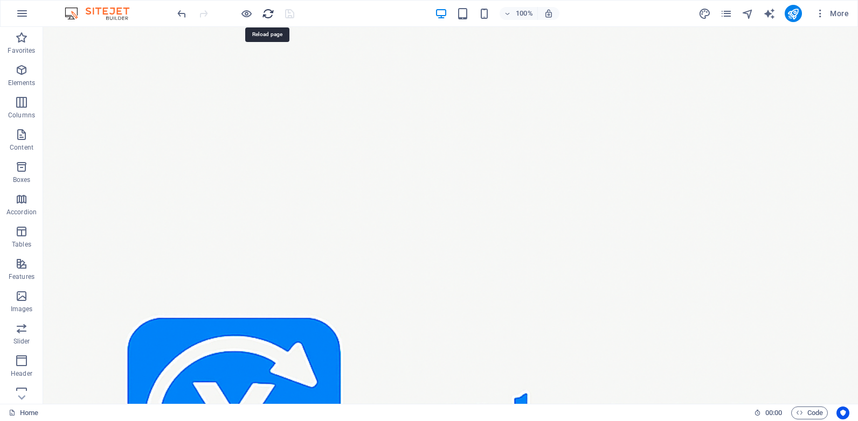
click at [267, 14] on icon "reload" at bounding box center [268, 14] width 12 height 12
